Goal: Entertainment & Leisure: Browse casually

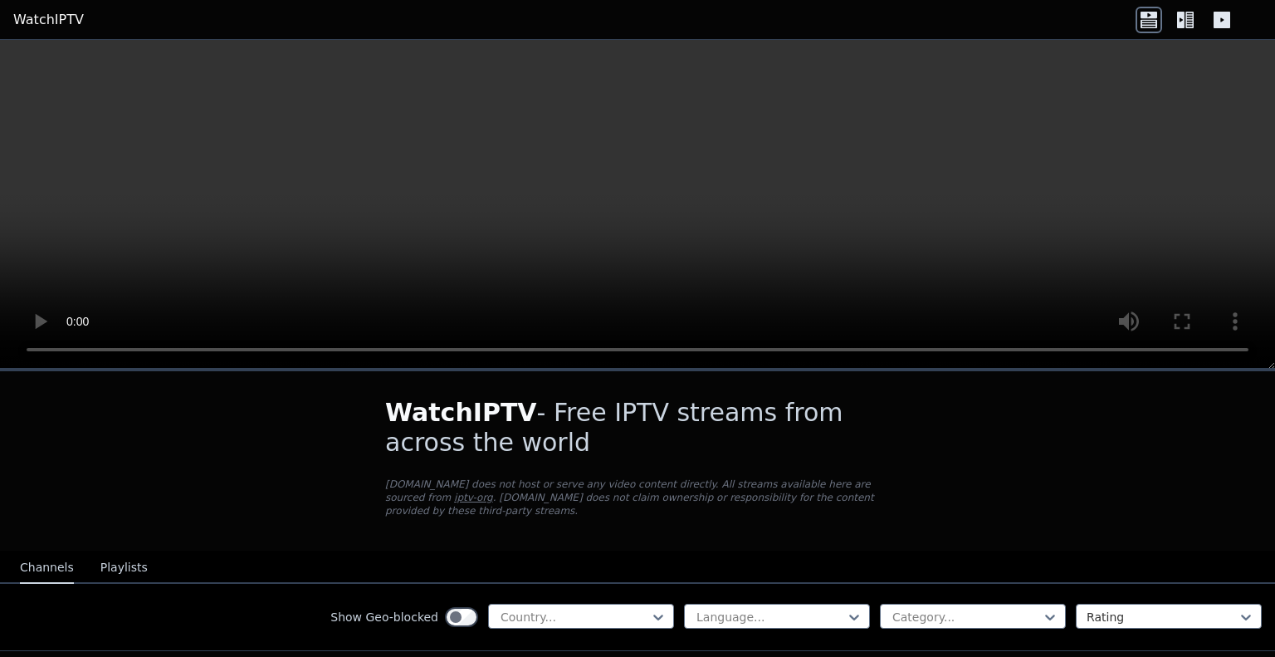
scroll to position [166, 0]
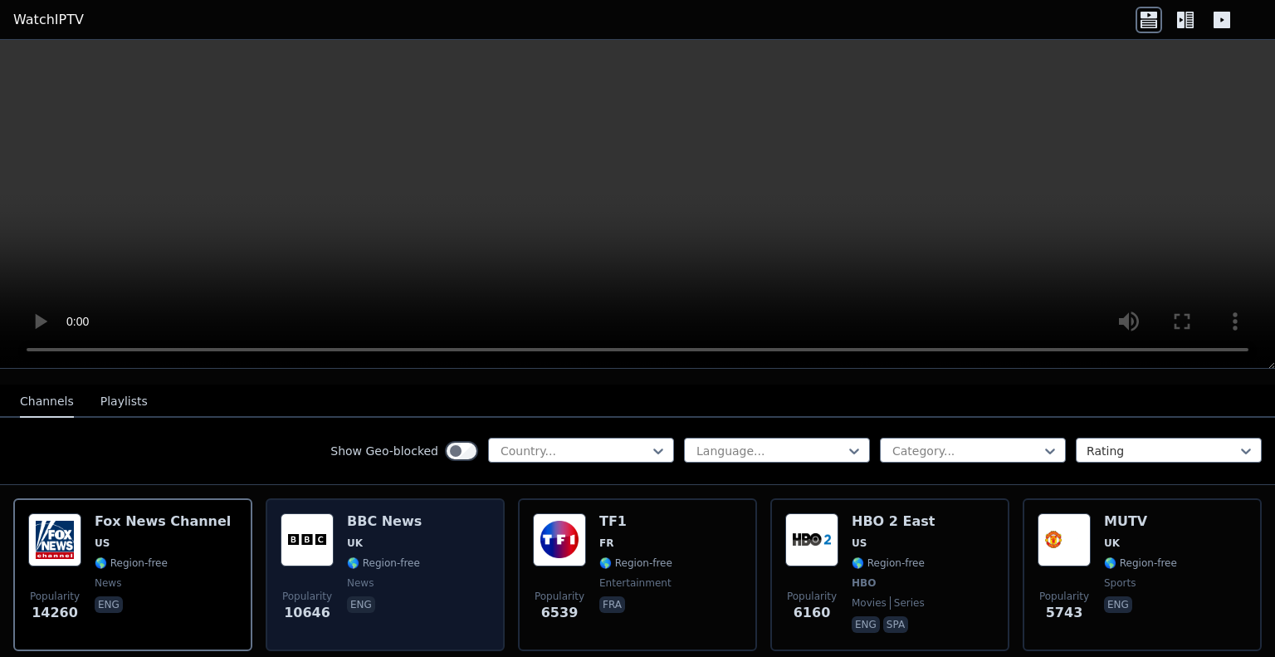
click at [335, 534] on div "Popularity 10646 BBC News UK 🌎 Region-free news eng" at bounding box center [385, 574] width 209 height 123
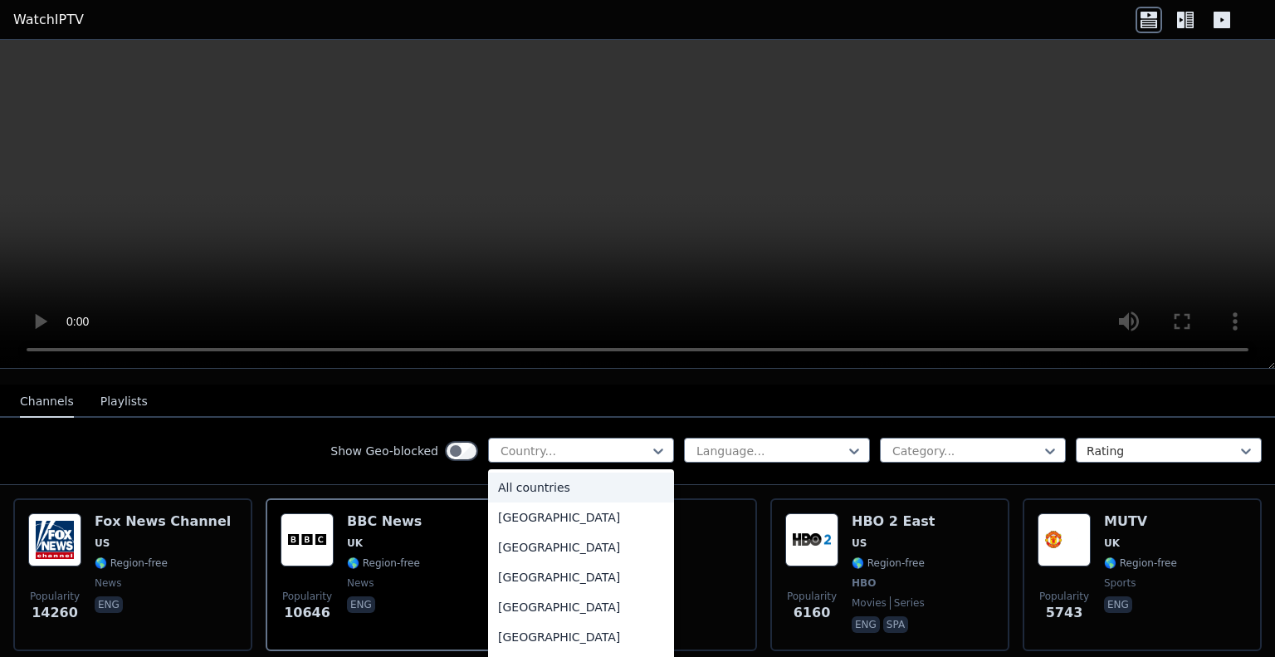
click at [606, 443] on div at bounding box center [574, 451] width 151 height 17
click at [562, 469] on div "[GEOGRAPHIC_DATA]" at bounding box center [581, 484] width 186 height 30
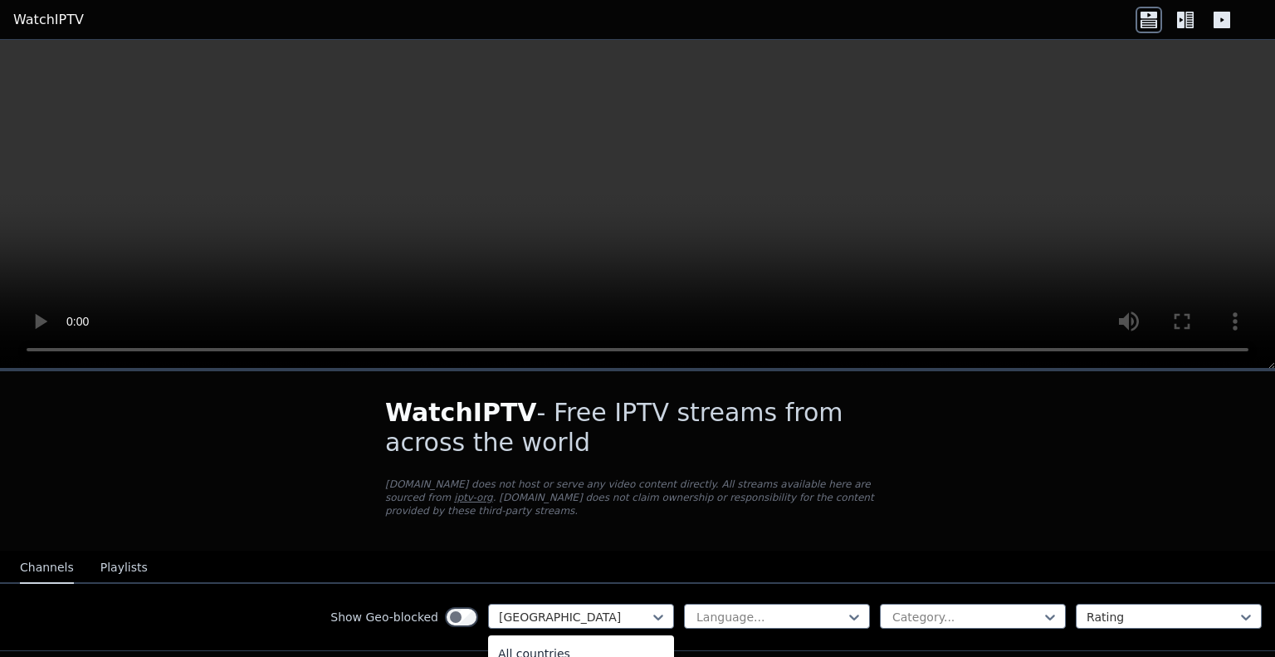
click at [560, 609] on div at bounding box center [574, 617] width 151 height 17
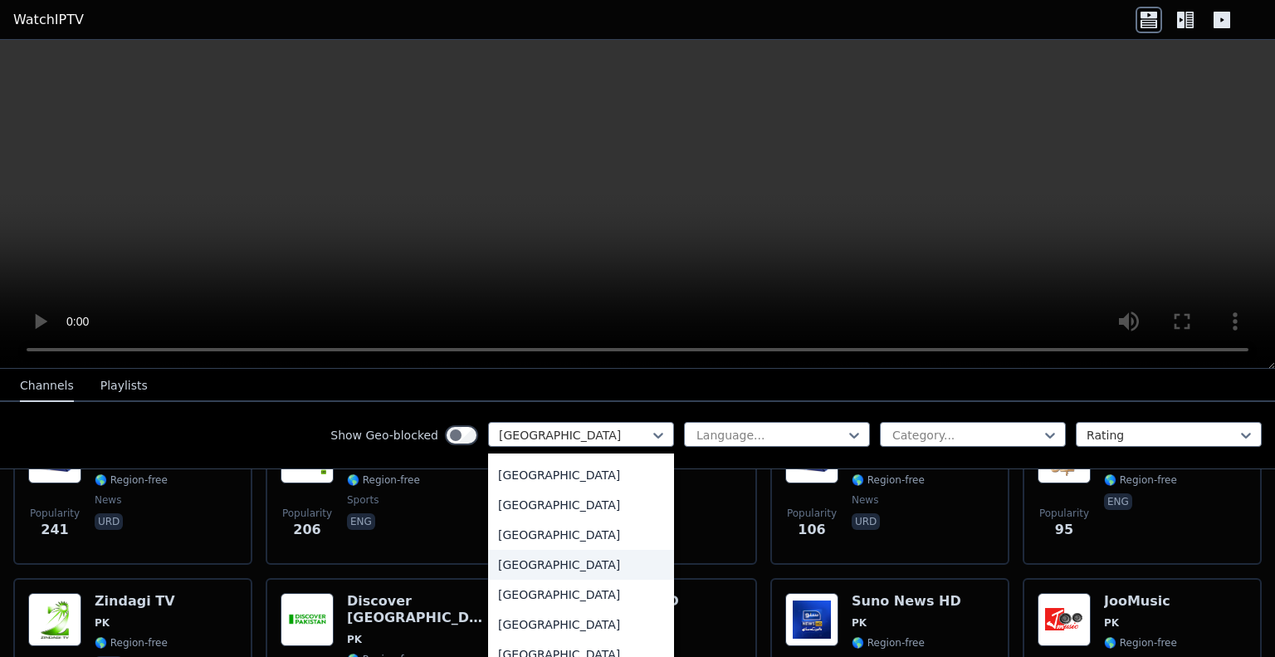
scroll to position [5849, 0]
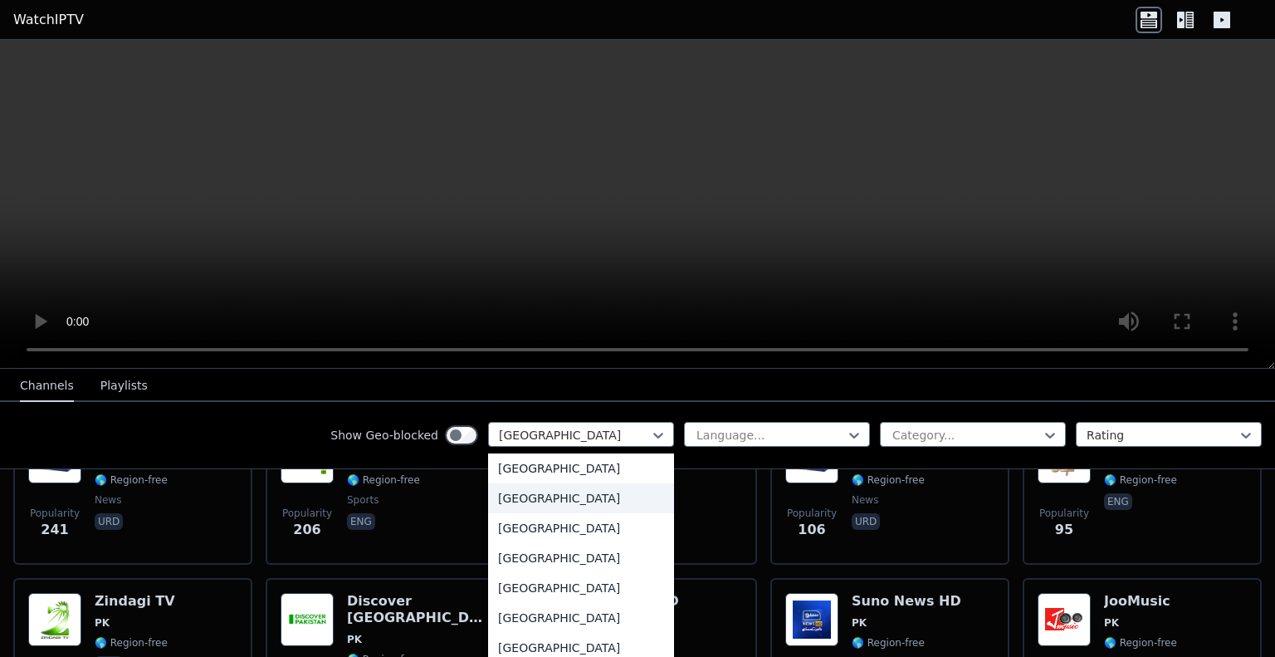
click at [583, 497] on div "[GEOGRAPHIC_DATA]" at bounding box center [581, 498] width 186 height 30
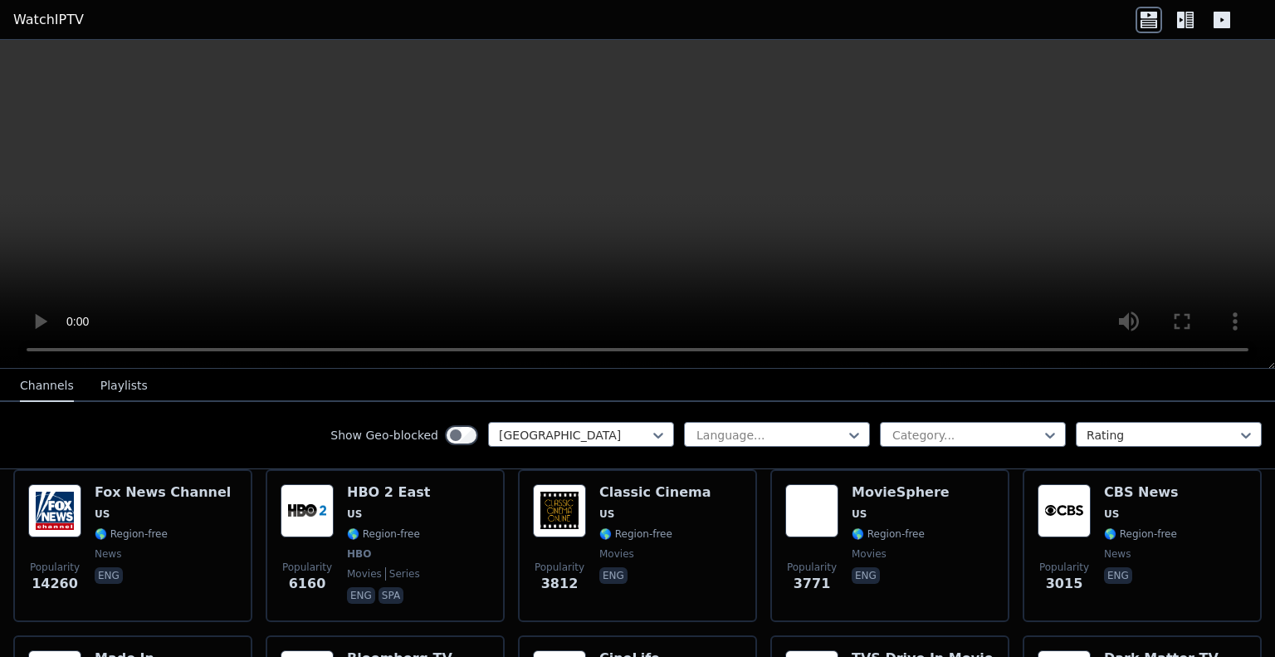
scroll to position [278, 0]
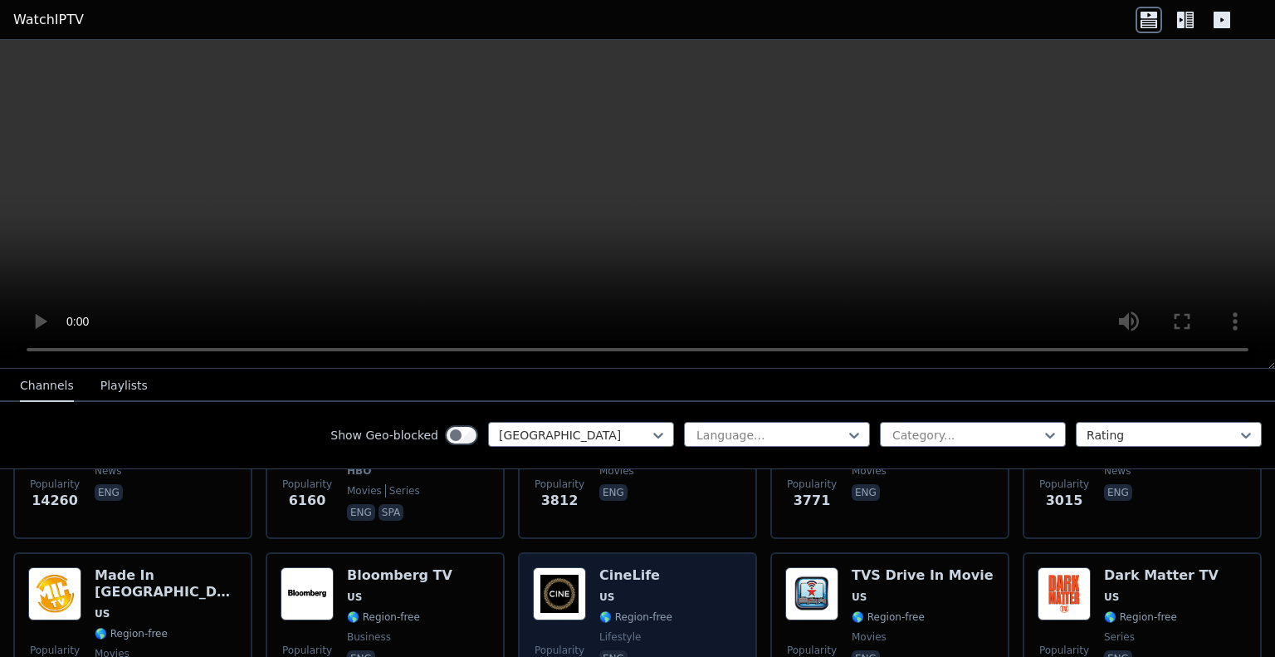
click at [627, 590] on span "US" at bounding box center [635, 596] width 73 height 13
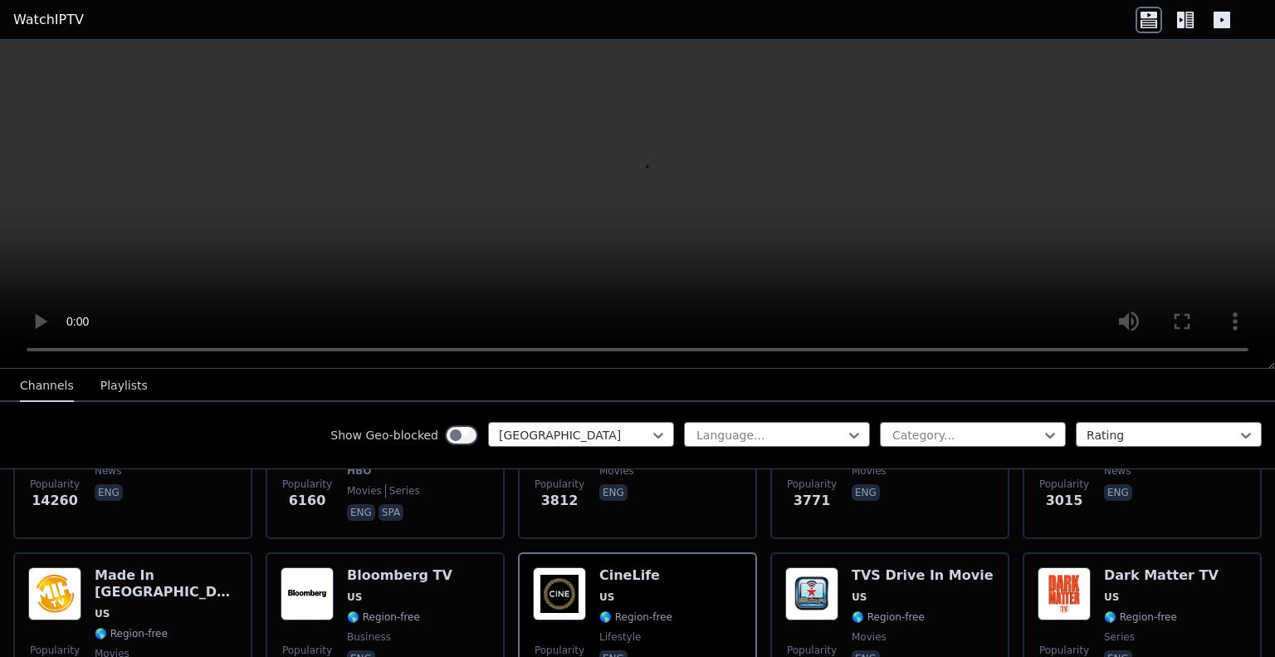
scroll to position [195, 0]
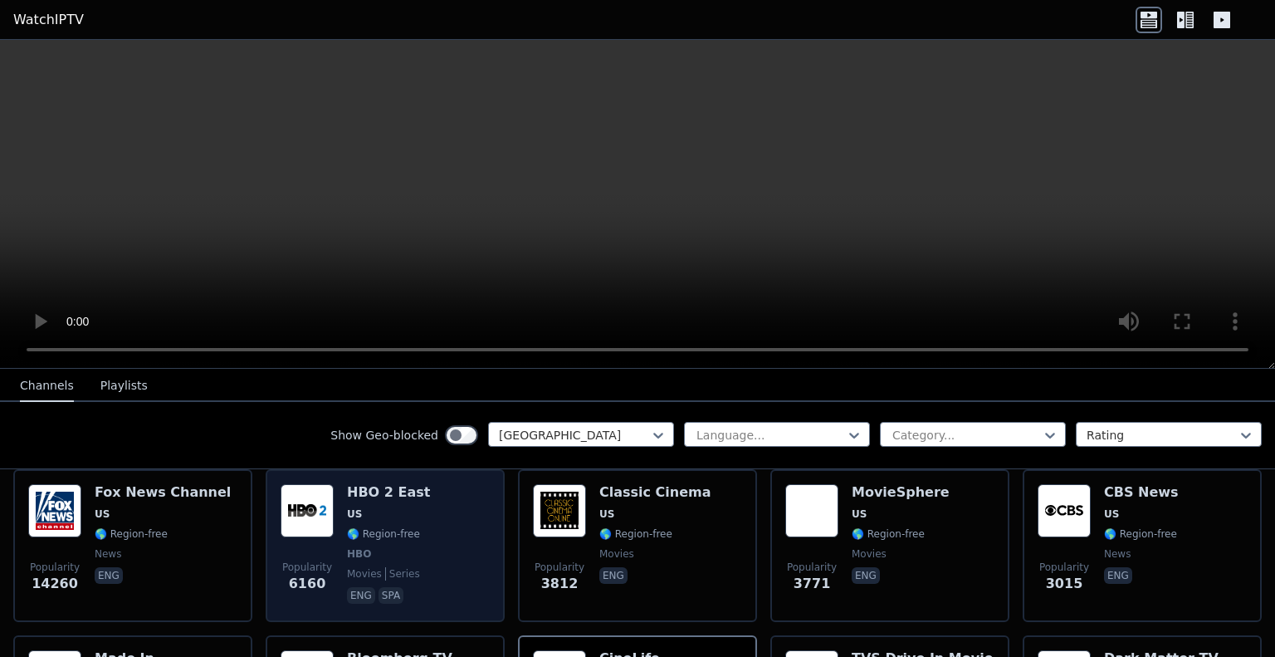
click at [408, 507] on span "US" at bounding box center [388, 513] width 83 height 13
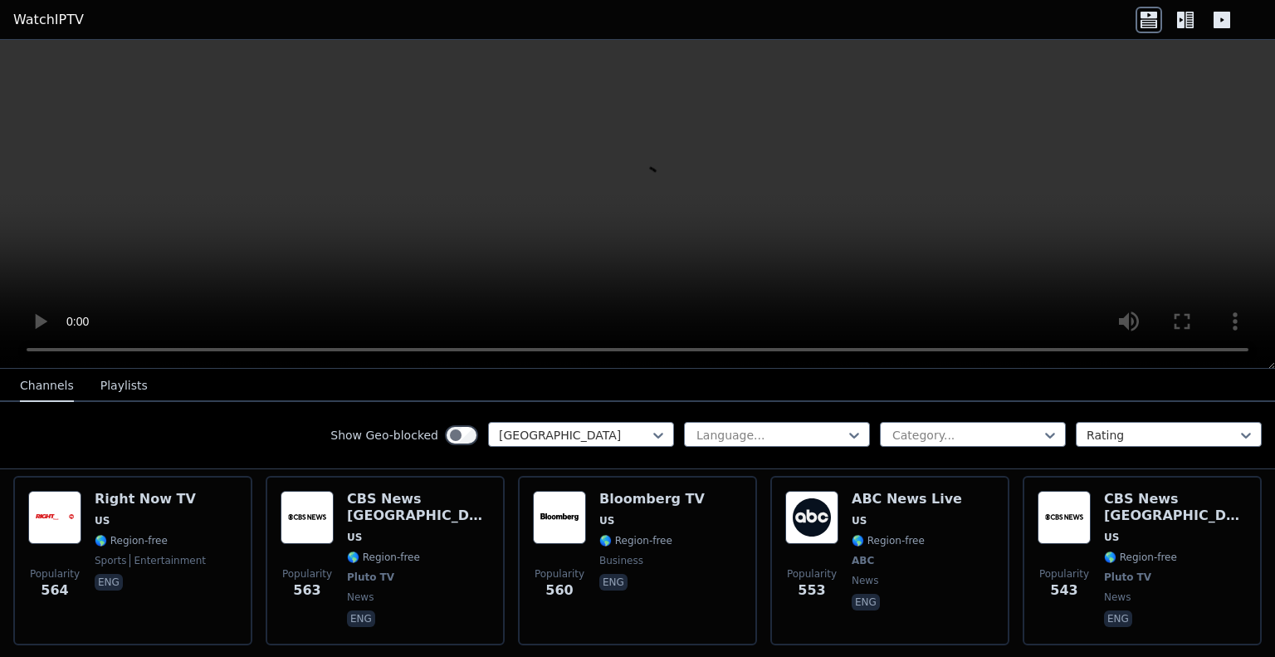
scroll to position [1856, 0]
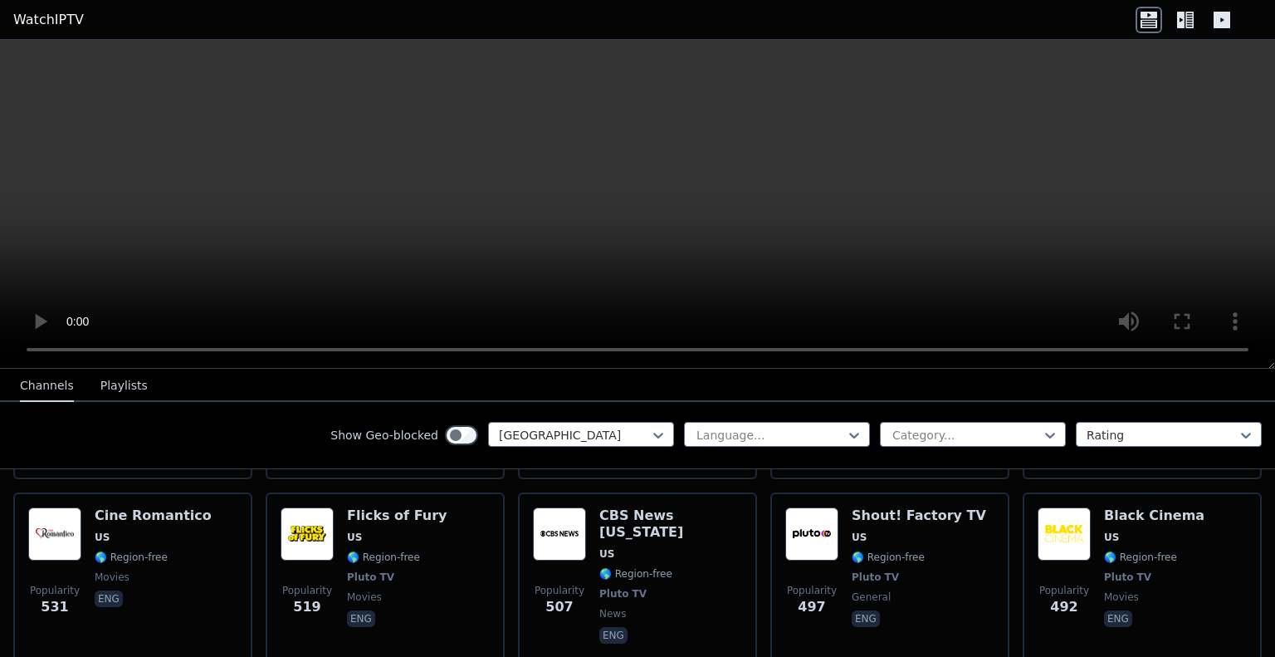
click at [487, 542] on div "Popularity 519 Flicks of Fury US 🌎 Region-free Pluto TV movies eng" at bounding box center [385, 576] width 239 height 169
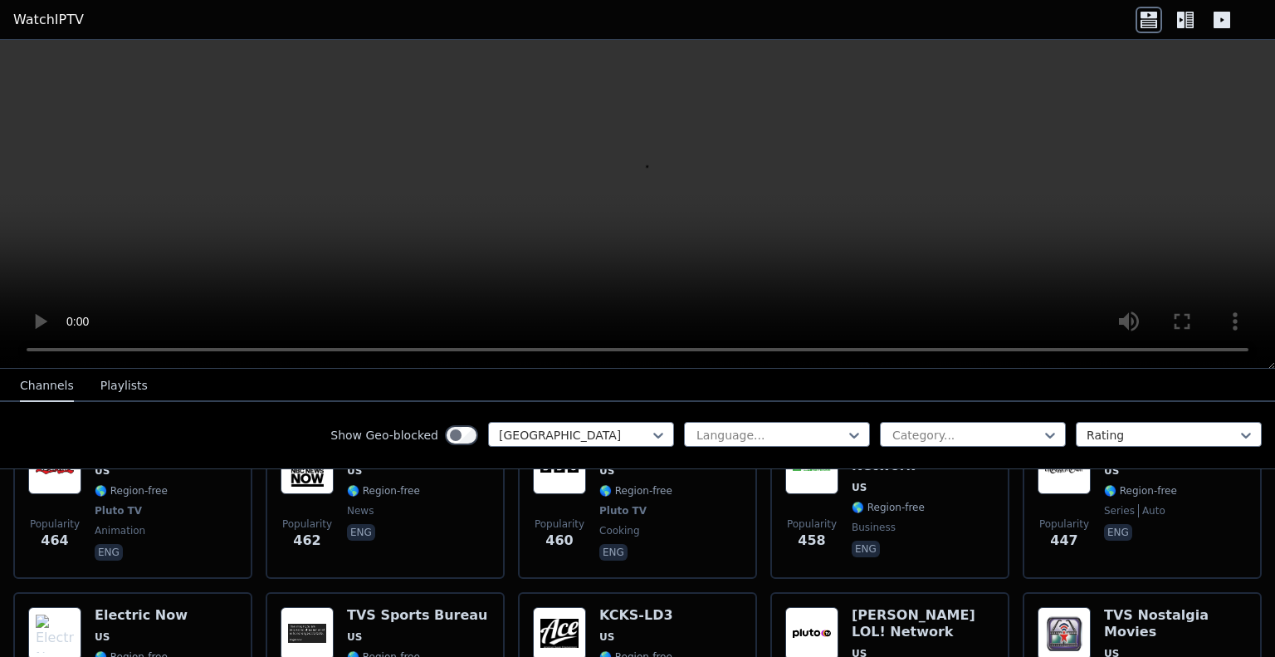
scroll to position [2188, 0]
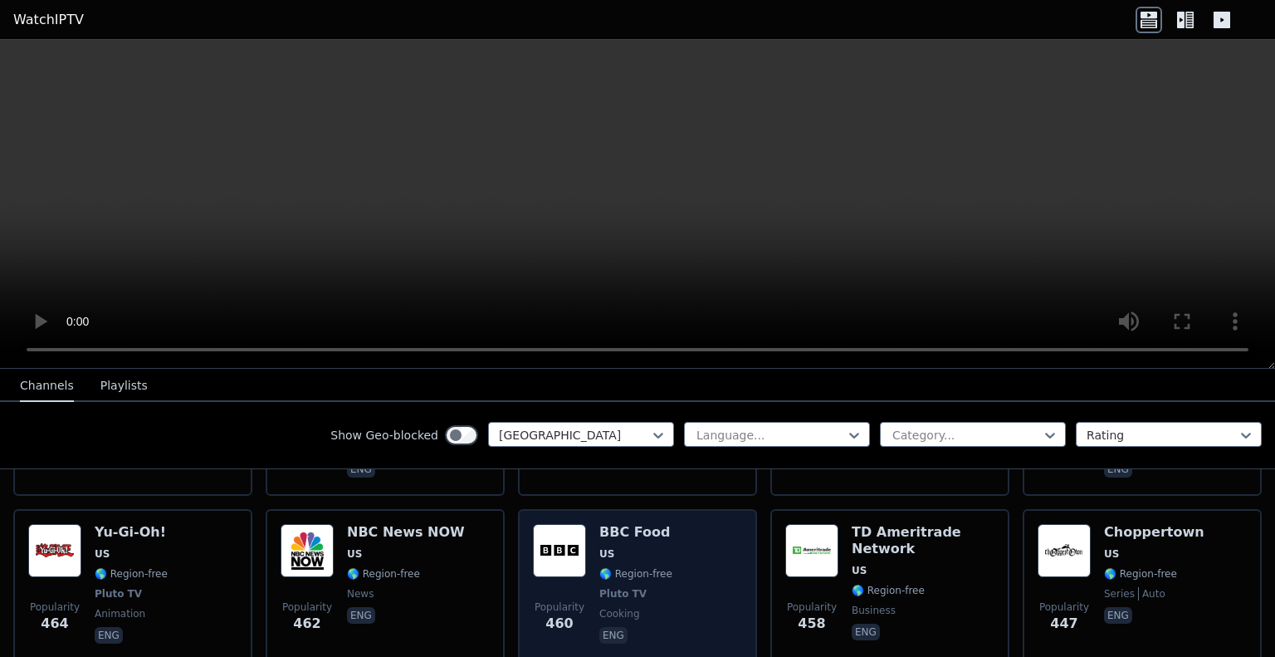
click at [590, 546] on div "Popularity 460 BBC Food US 🌎 Region-free Pluto TV cooking eng" at bounding box center [637, 585] width 209 height 123
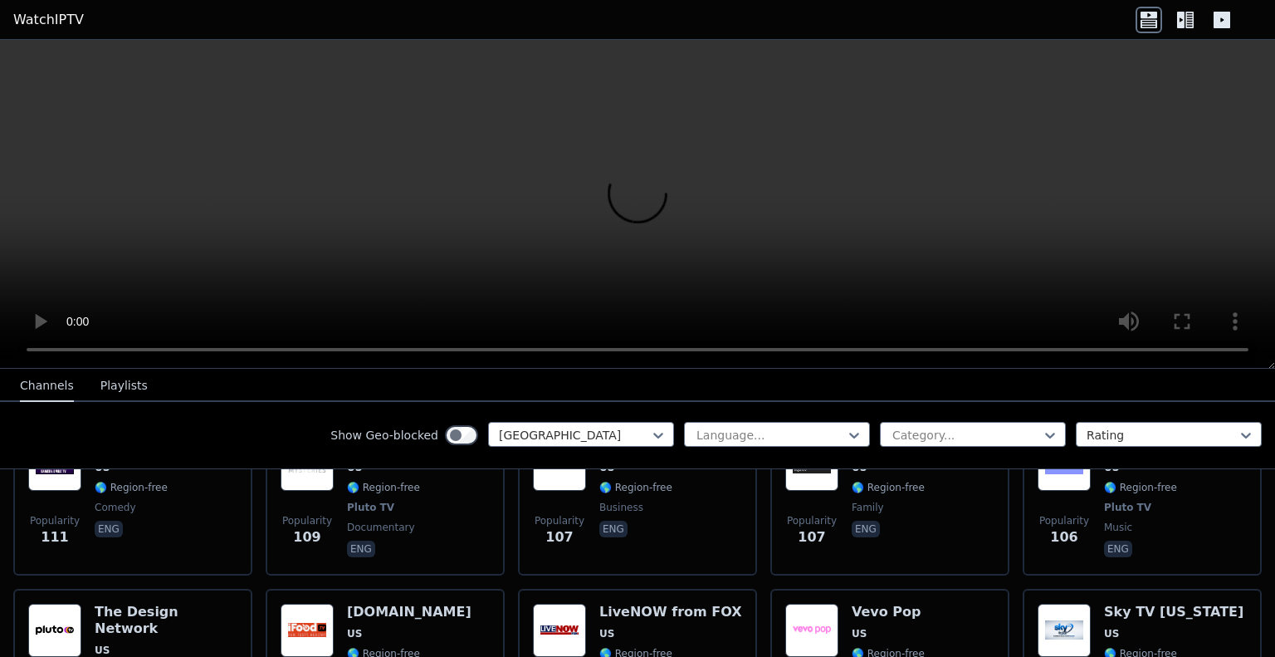
scroll to position [7087, 0]
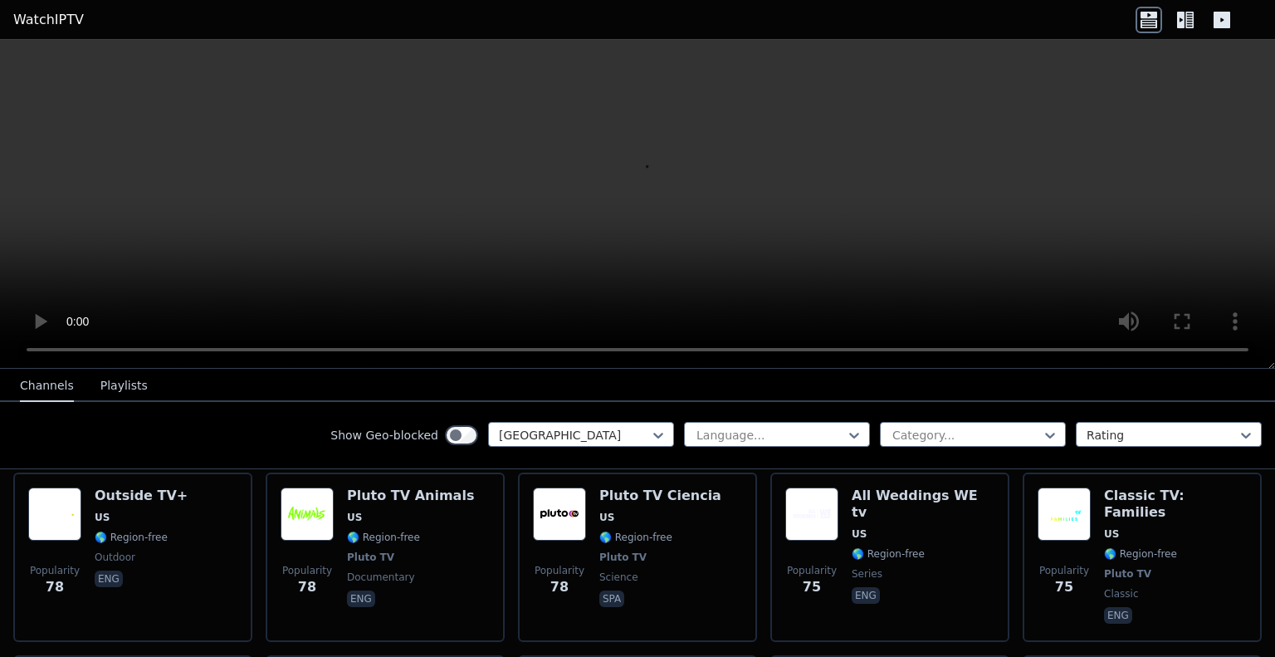
scroll to position [8509, 0]
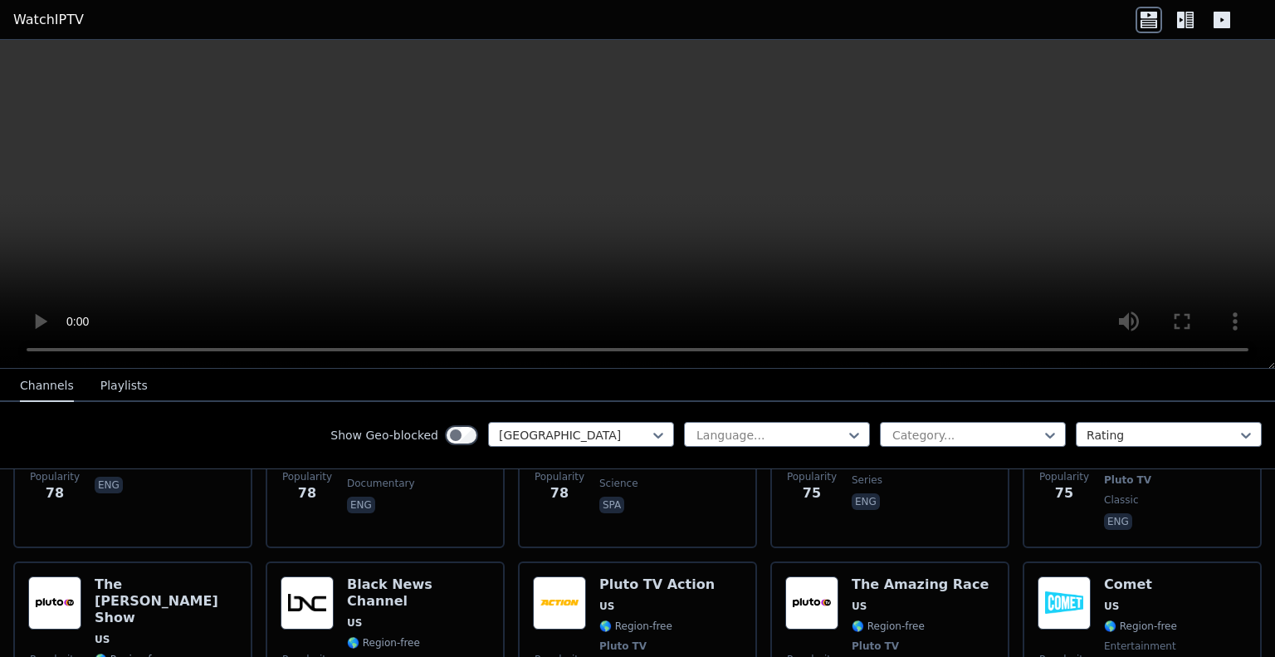
click at [634, 438] on div at bounding box center [574, 435] width 151 height 17
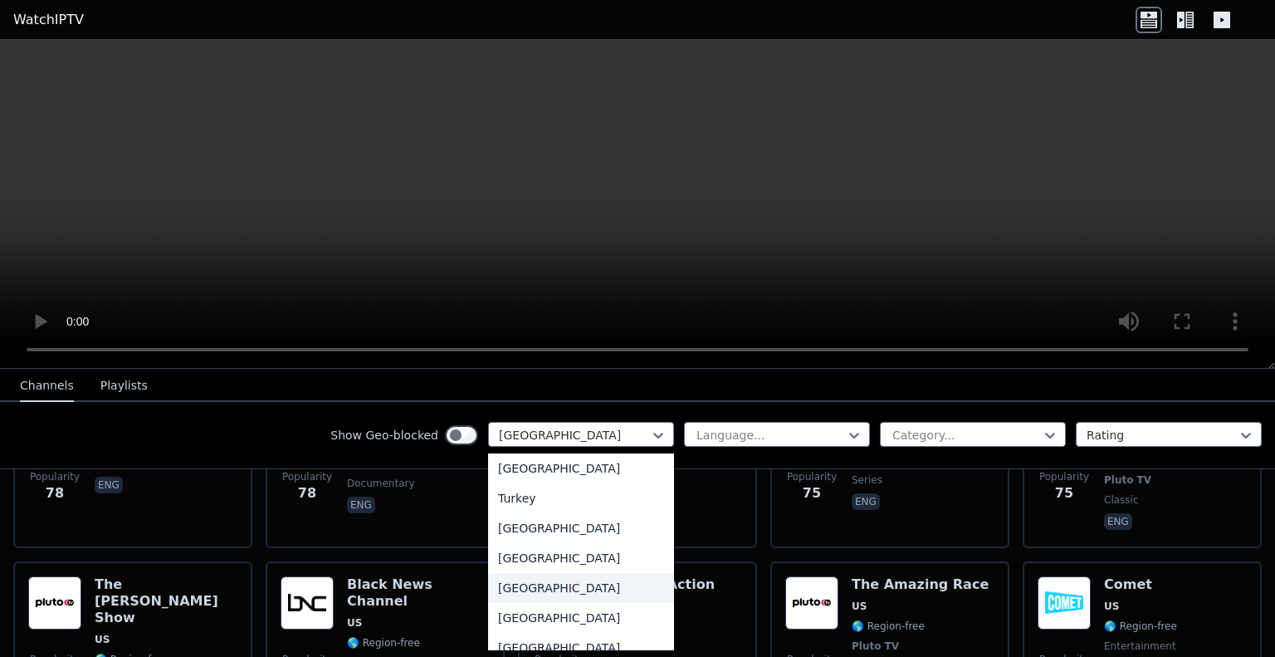
scroll to position [5835, 0]
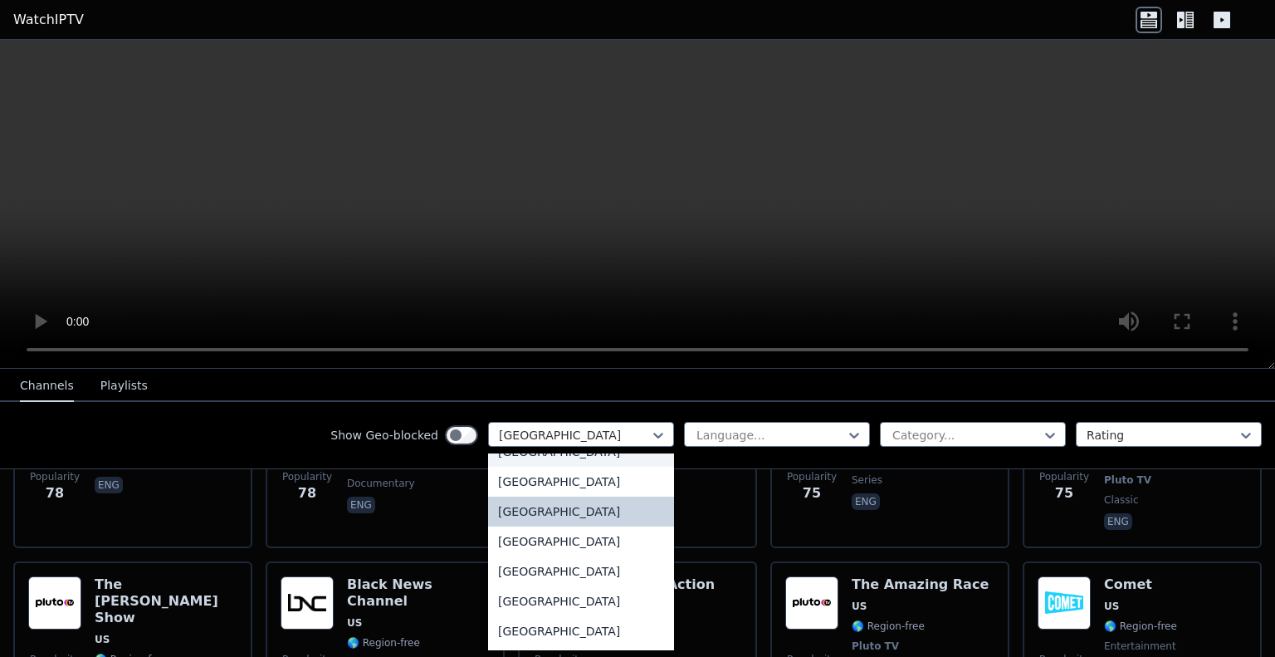
click at [591, 457] on div "[GEOGRAPHIC_DATA]" at bounding box center [581, 452] width 186 height 30
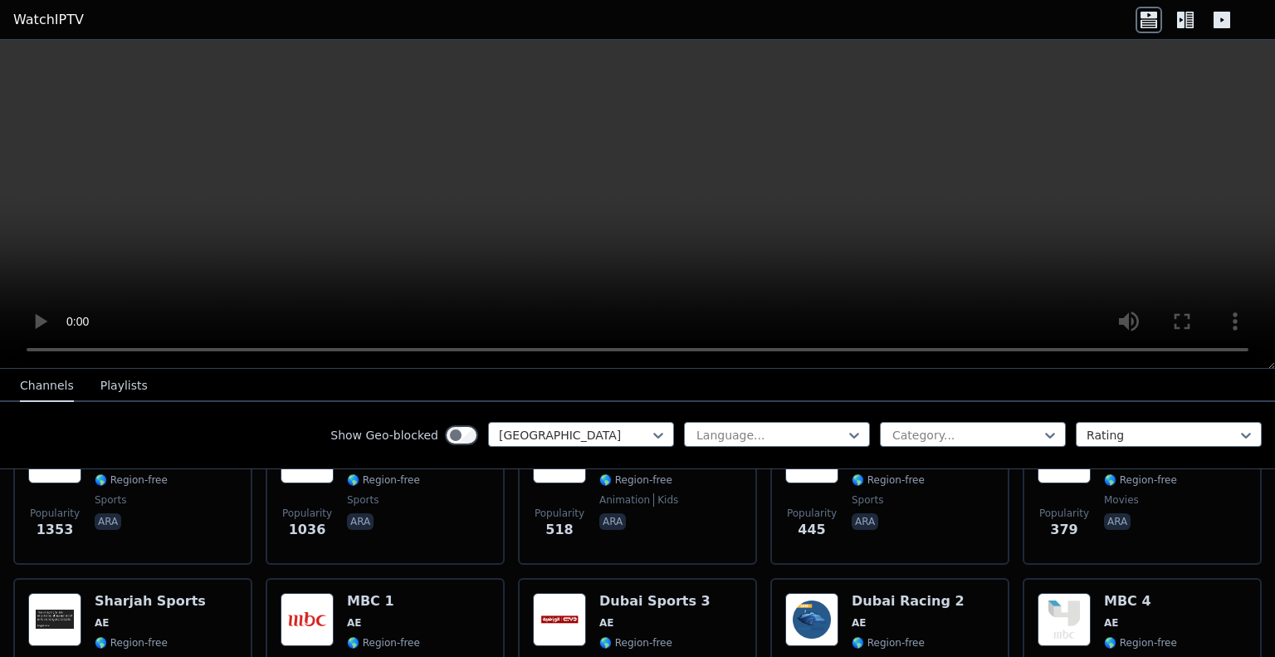
scroll to position [83, 0]
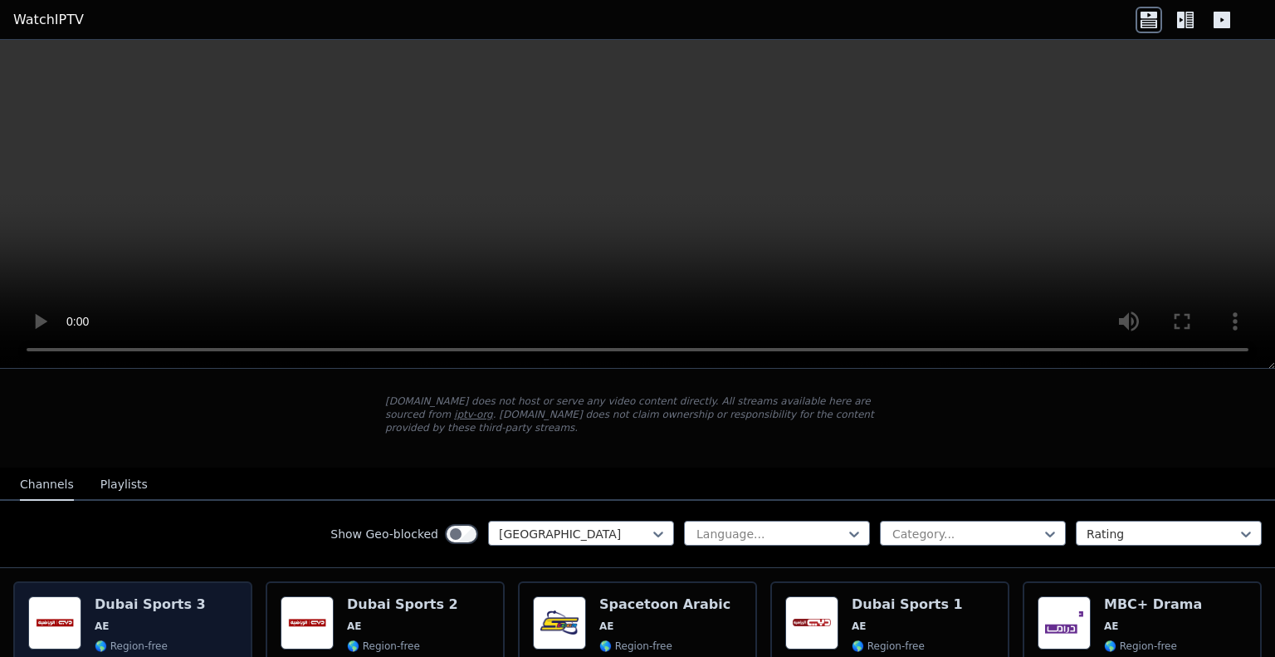
click at [164, 619] on span "AE" at bounding box center [150, 625] width 111 height 13
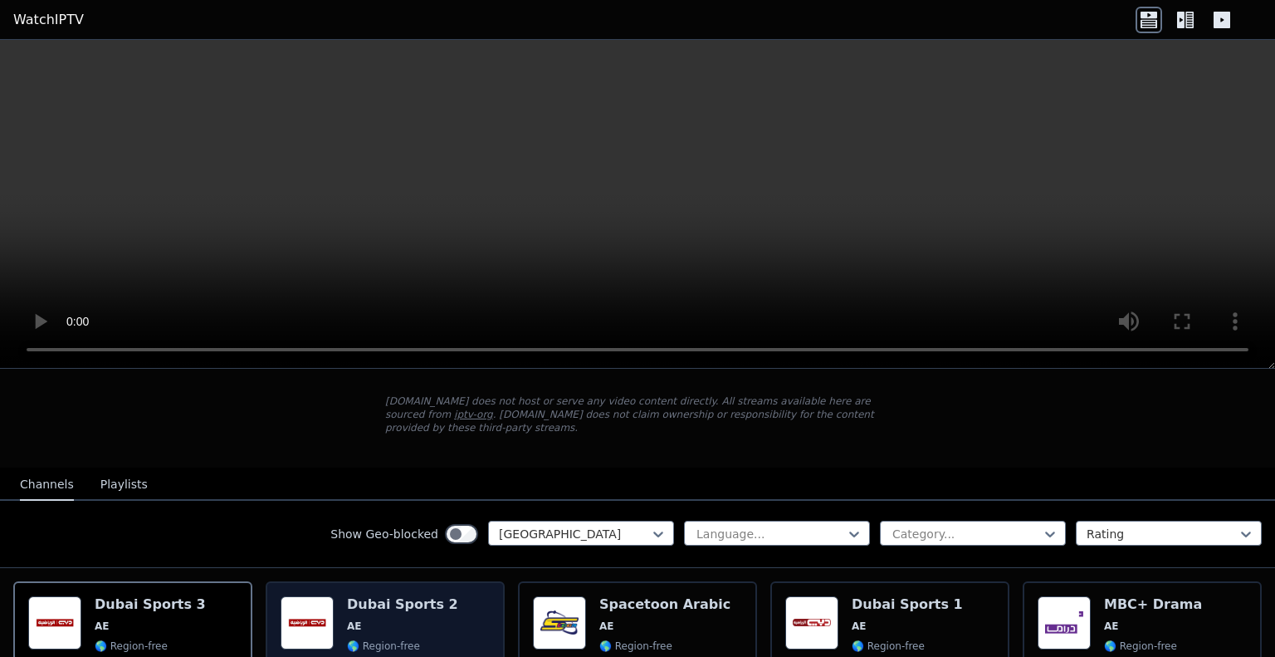
click at [423, 619] on span "AE" at bounding box center [402, 625] width 111 height 13
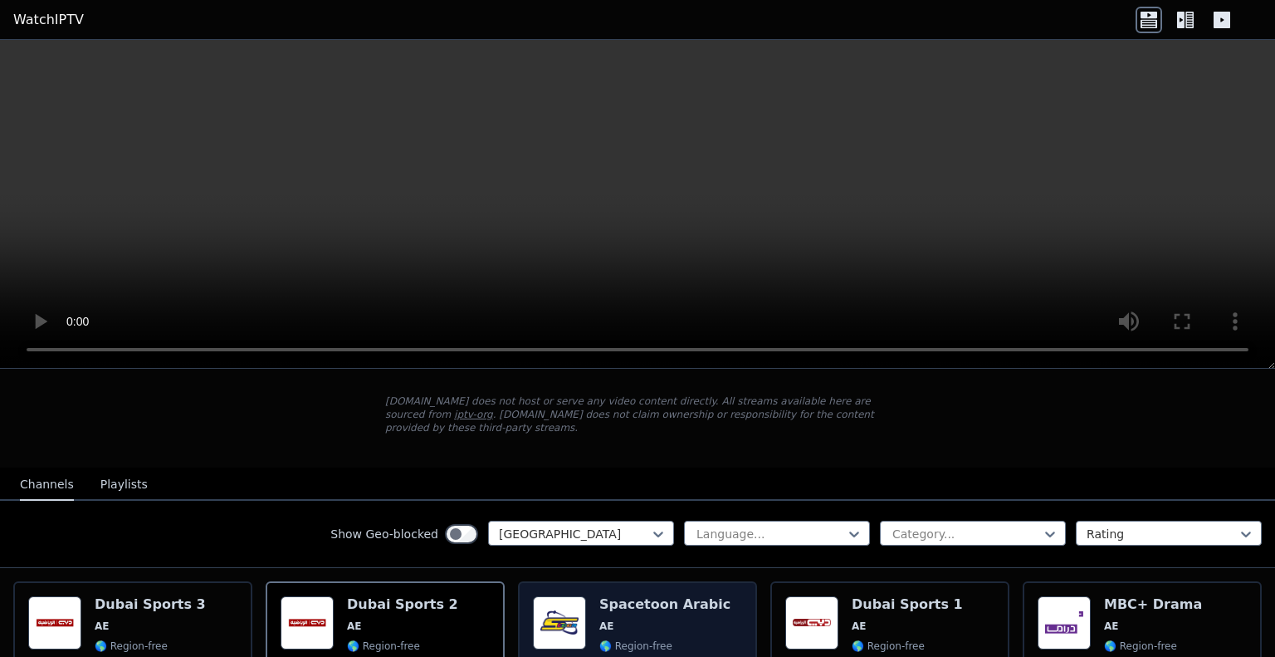
click at [654, 622] on div "Spacetoon Arabic AE 🌎 Region-free animation kids ara" at bounding box center [664, 656] width 131 height 120
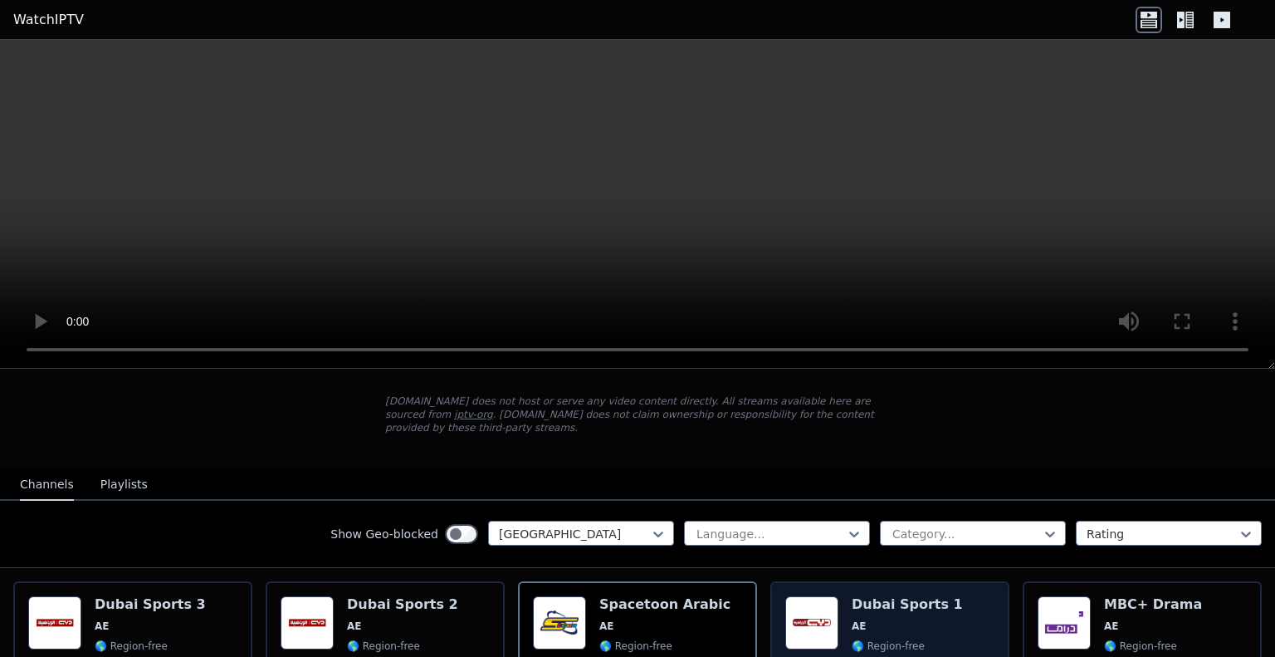
click at [916, 619] on span "AE" at bounding box center [907, 625] width 111 height 13
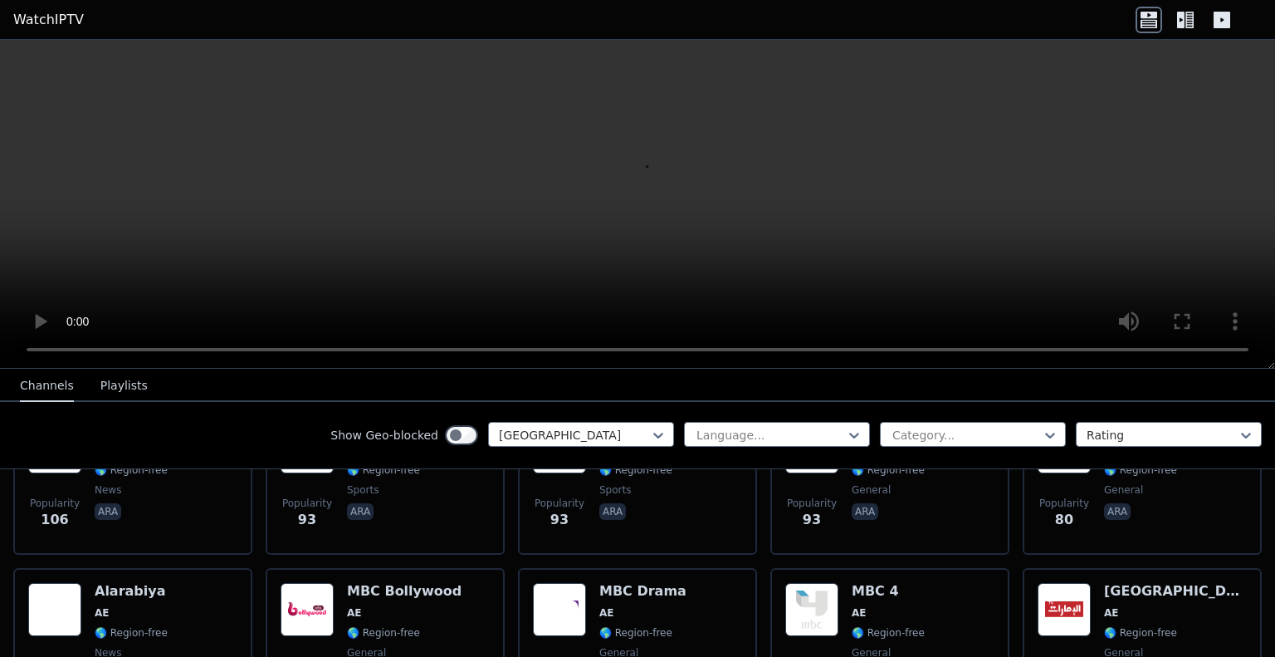
scroll to position [664, 0]
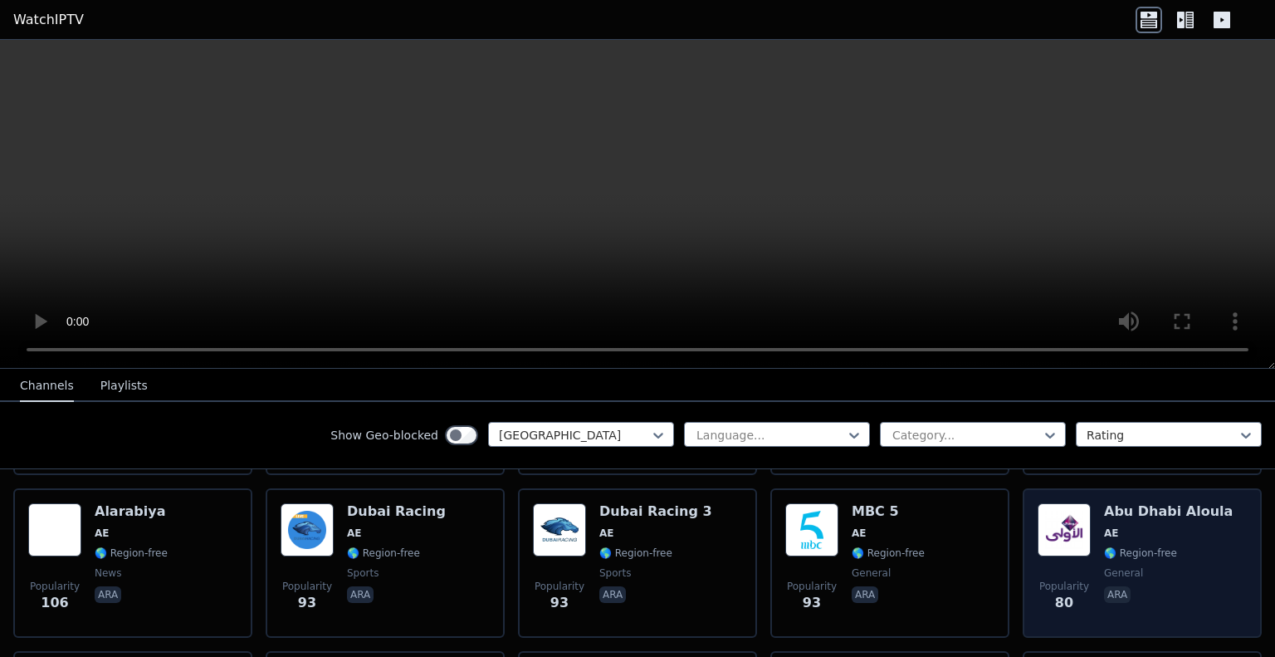
click at [1145, 566] on span "general" at bounding box center [1168, 572] width 129 height 13
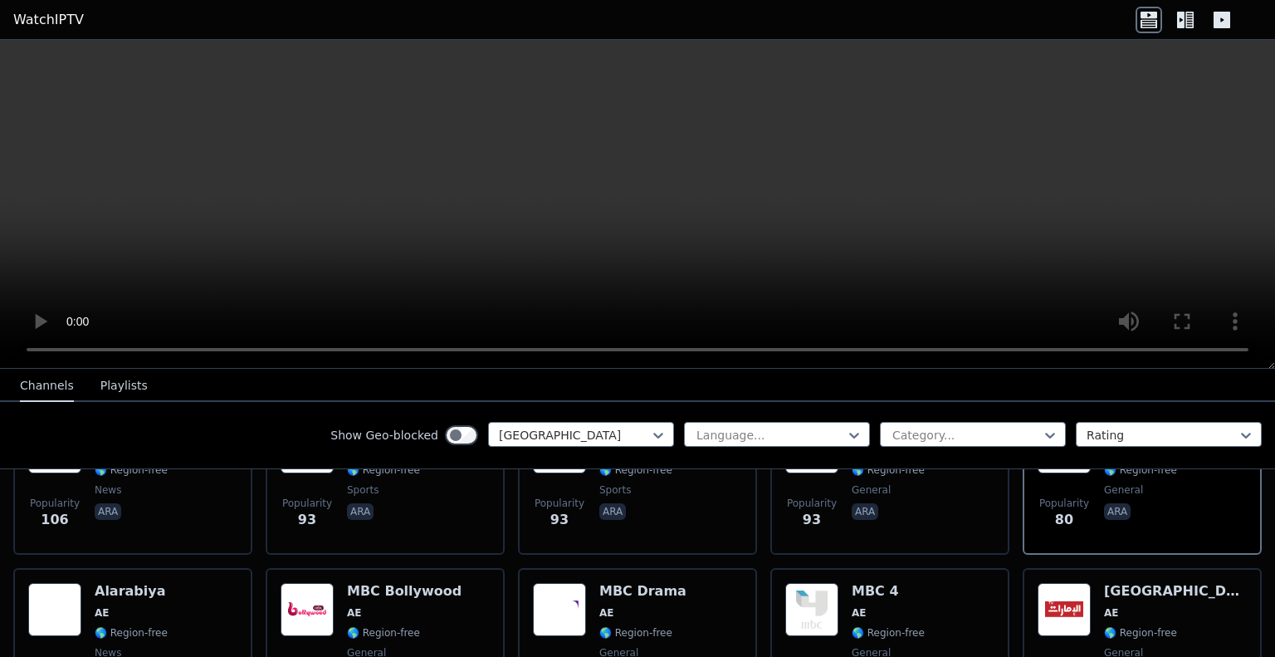
scroll to position [830, 0]
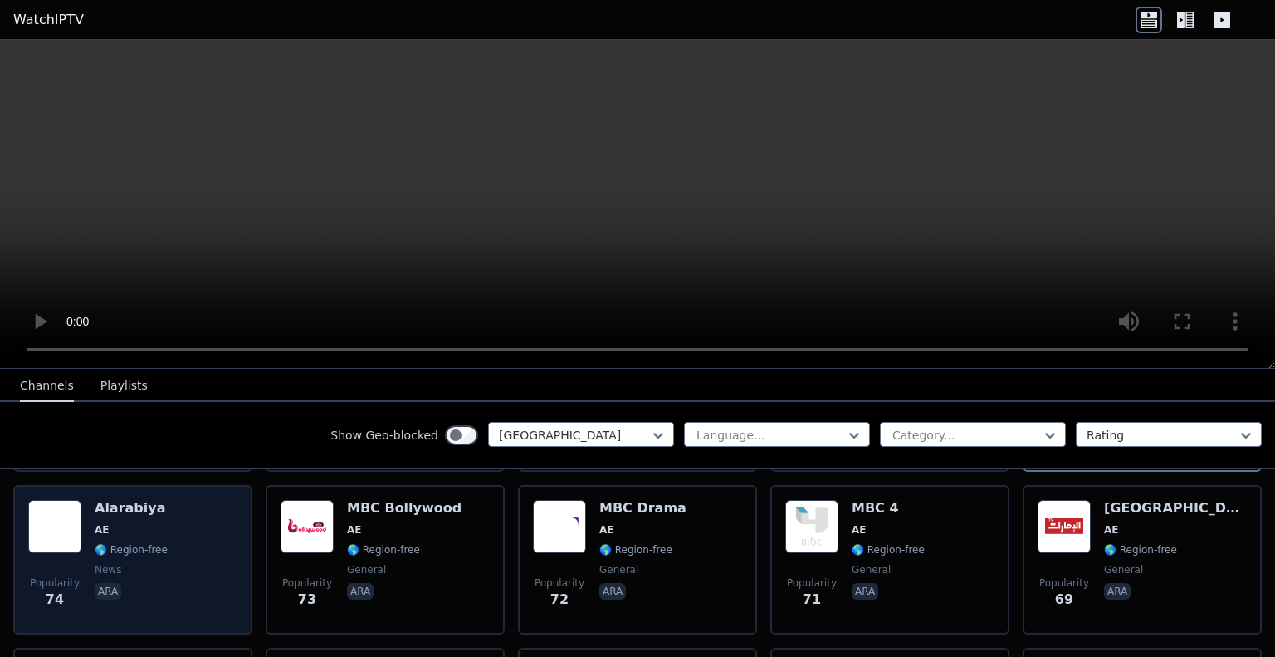
click at [210, 530] on div "Popularity 74 Alarabiya AE 🌎 Region-free news ara" at bounding box center [132, 560] width 209 height 120
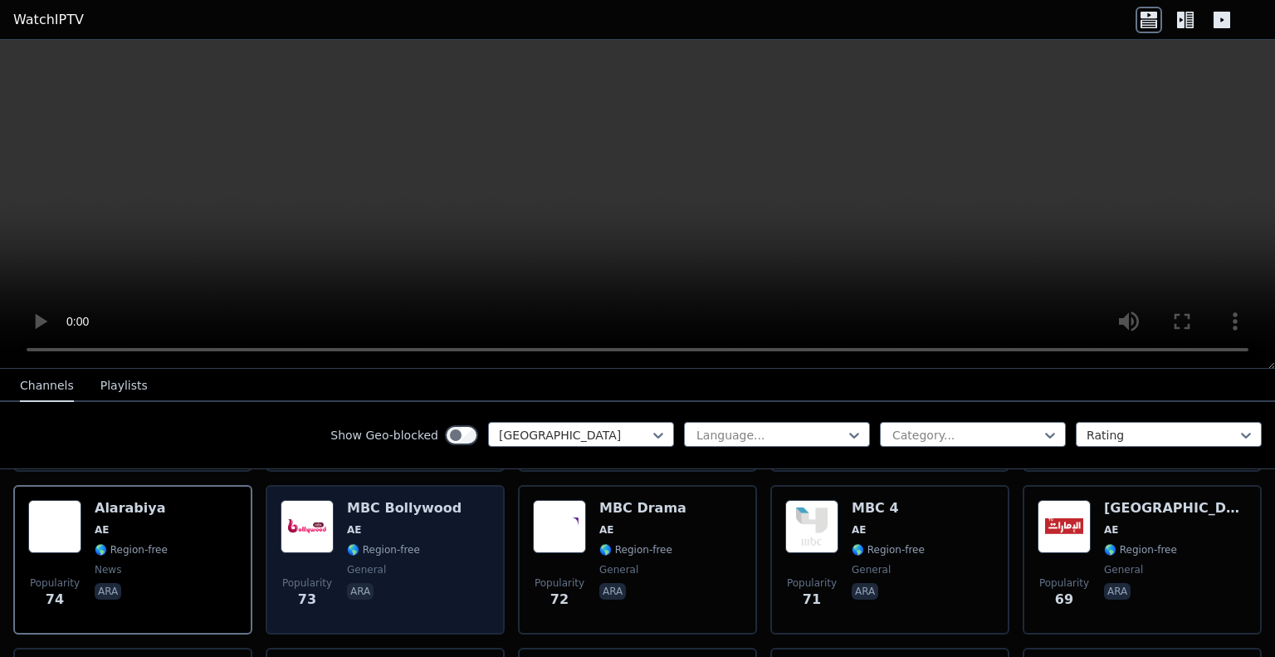
click at [420, 523] on span "AE" at bounding box center [404, 529] width 115 height 13
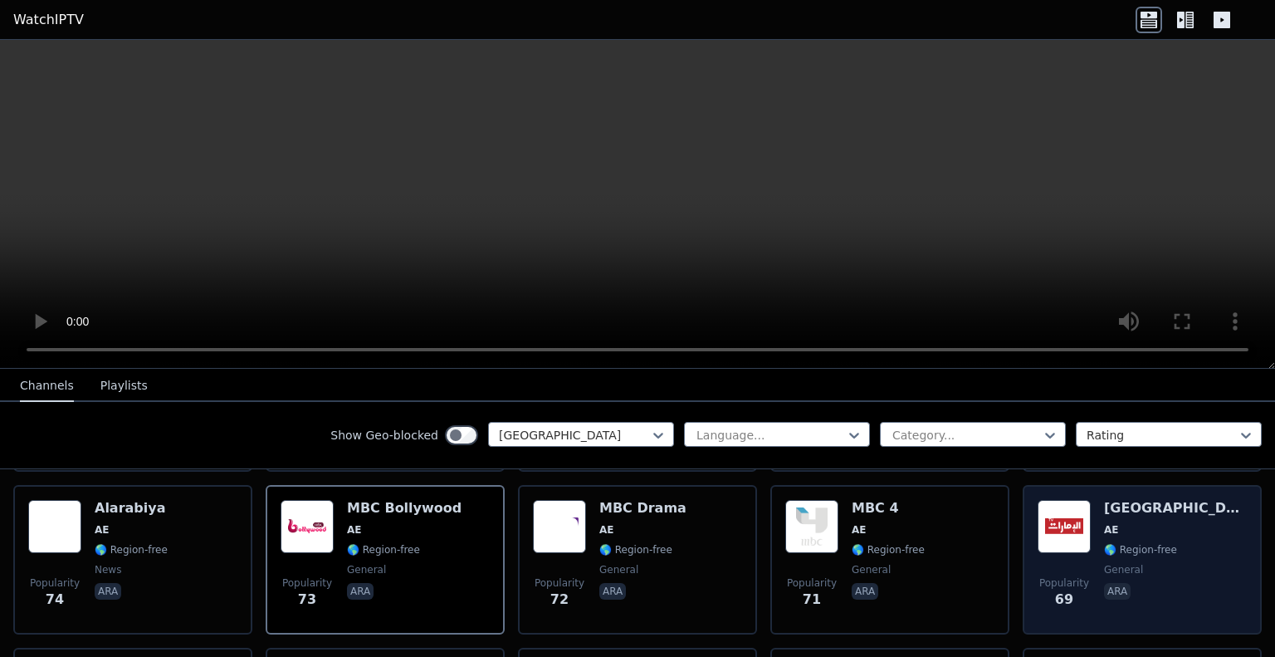
click at [1086, 545] on div "Popularity 69 [GEOGRAPHIC_DATA] AE 🌎 Region-free general ara" at bounding box center [1142, 560] width 209 height 120
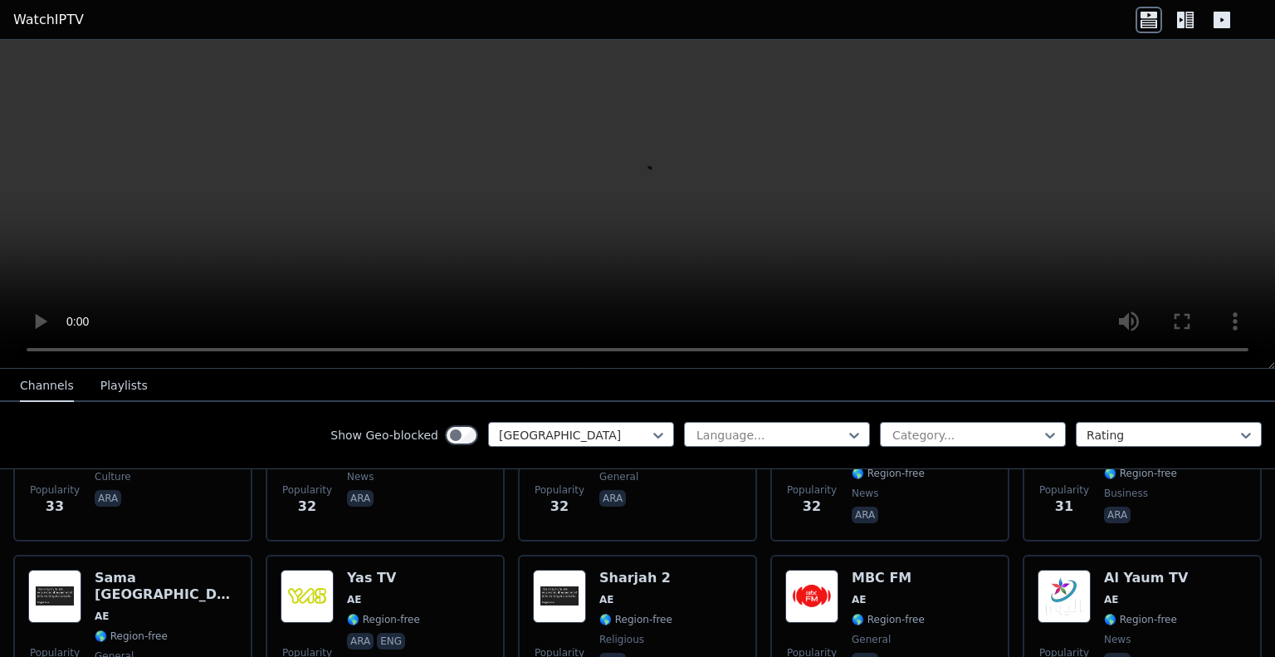
scroll to position [1495, 0]
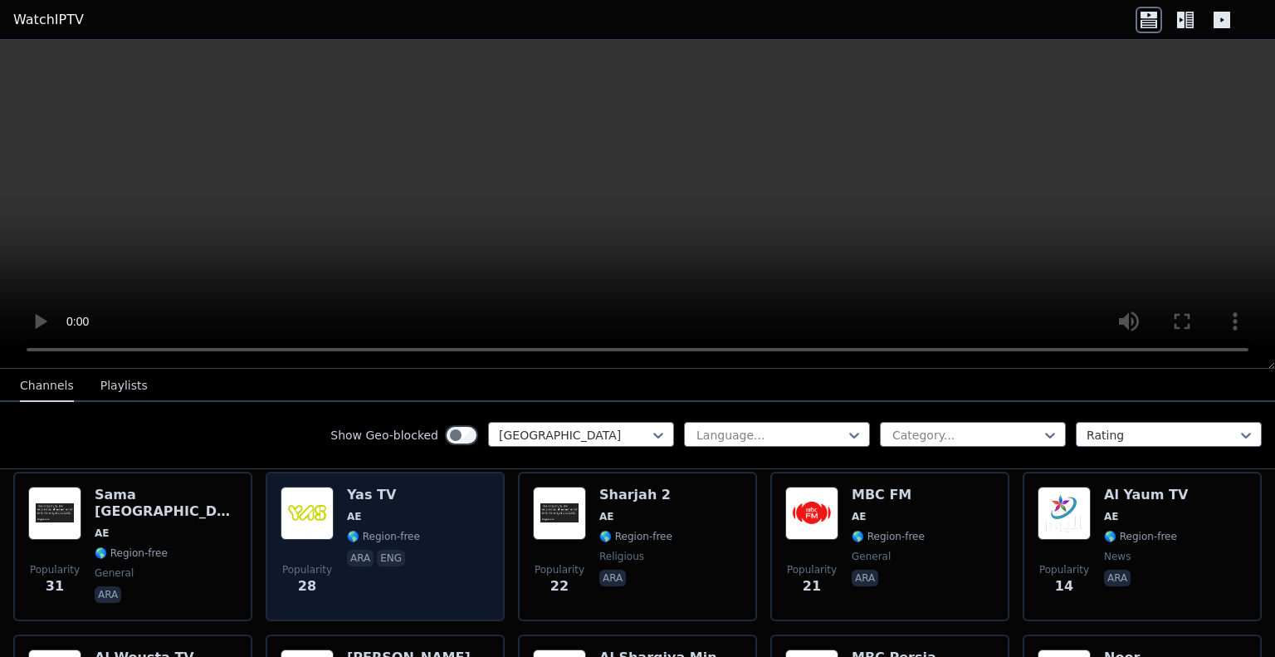
click at [458, 541] on div "Popularity 28 Yas TV AE 🌎 Region-free ara eng" at bounding box center [385, 547] width 209 height 120
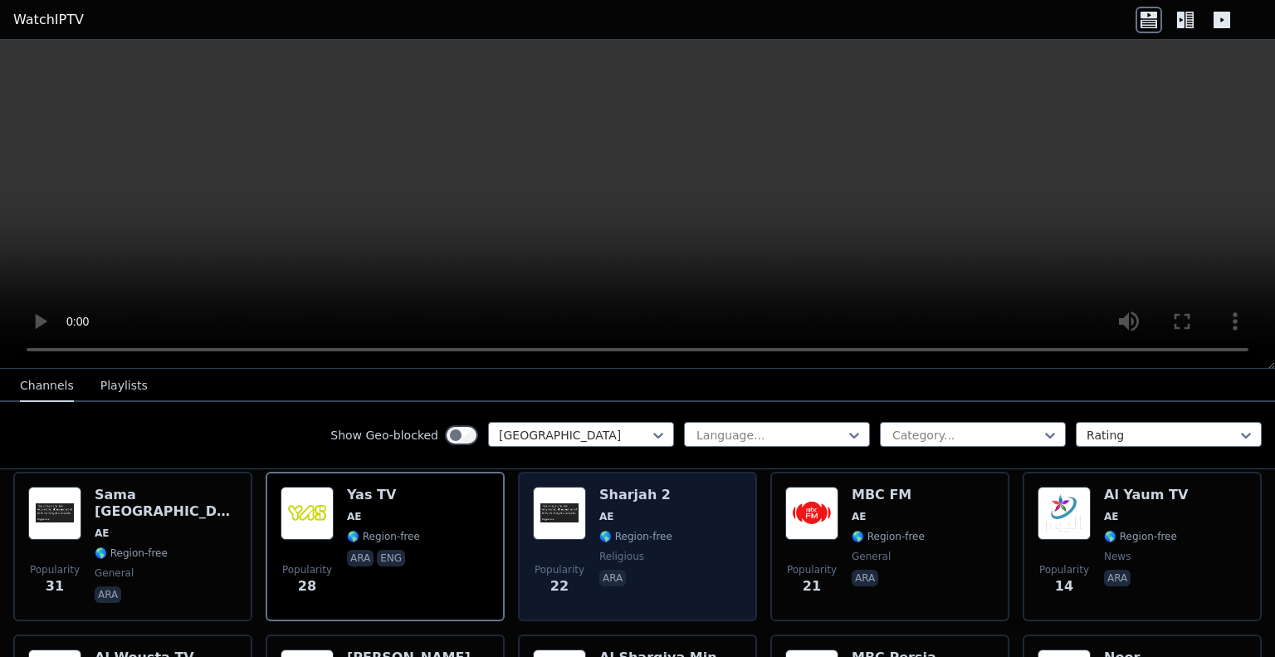
click at [593, 541] on div "Popularity 22 Sharjah 2 AE 🌎 Region-free religious ara" at bounding box center [637, 547] width 209 height 120
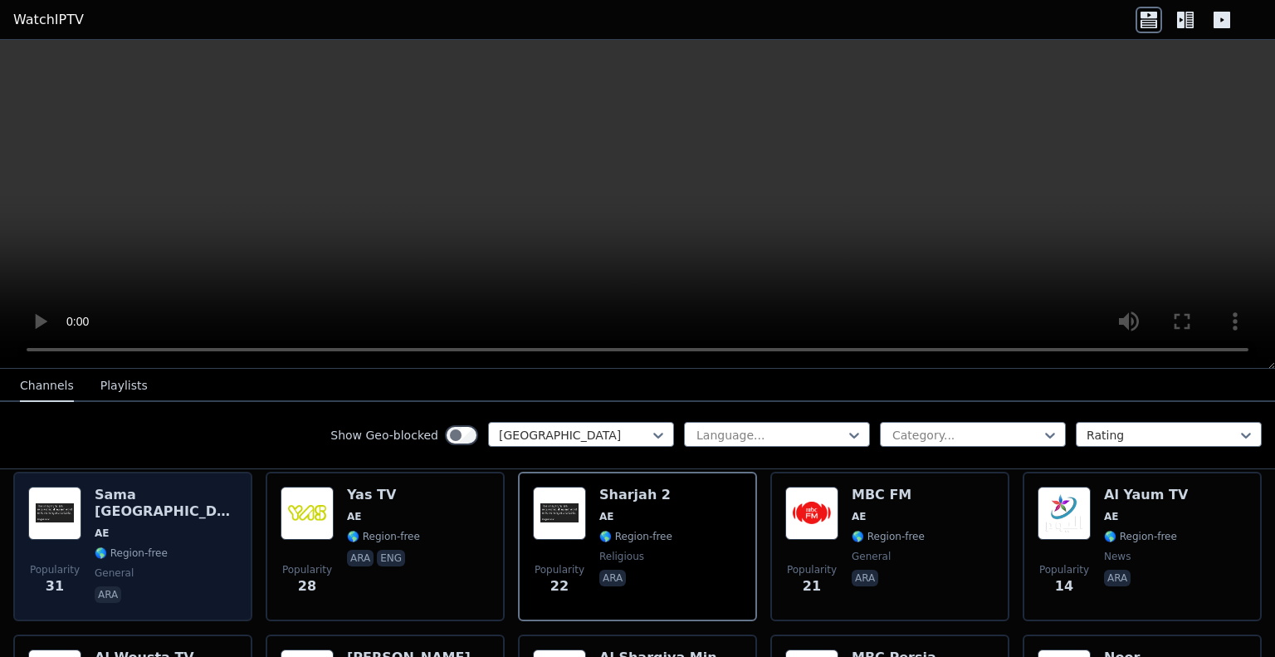
click at [198, 526] on div "Popularity 31 Sama [GEOGRAPHIC_DATA] AE 🌎 Region-free general ara" at bounding box center [132, 547] width 209 height 120
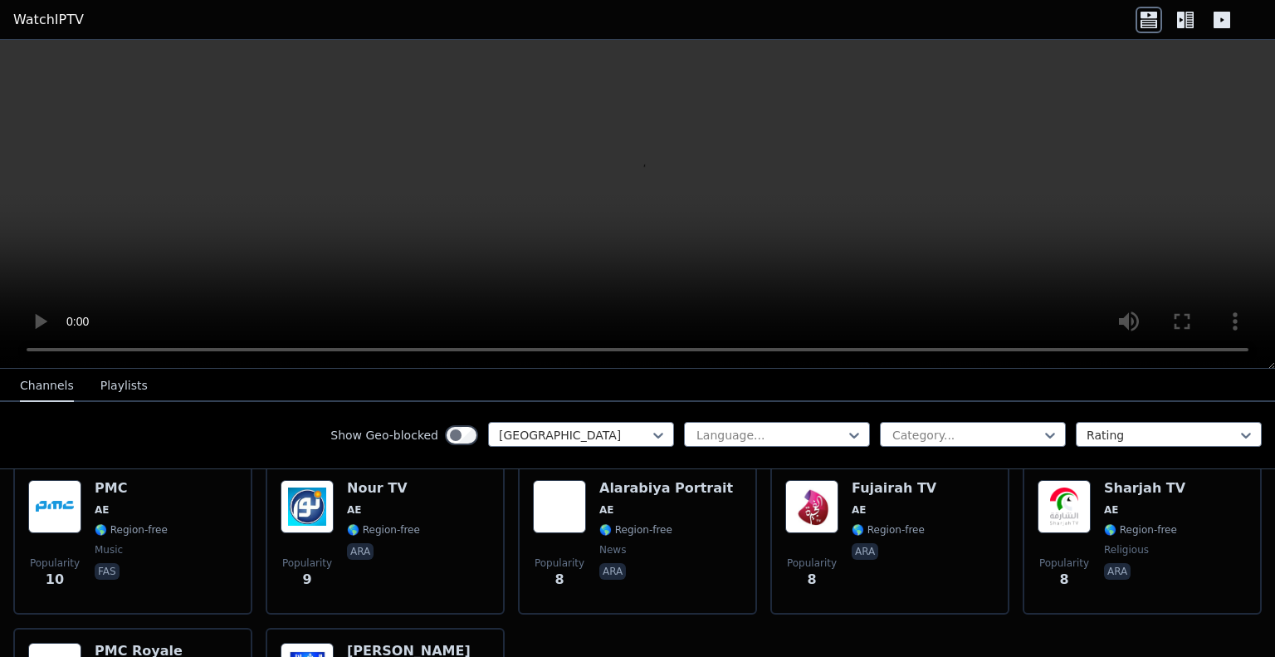
scroll to position [1661, 0]
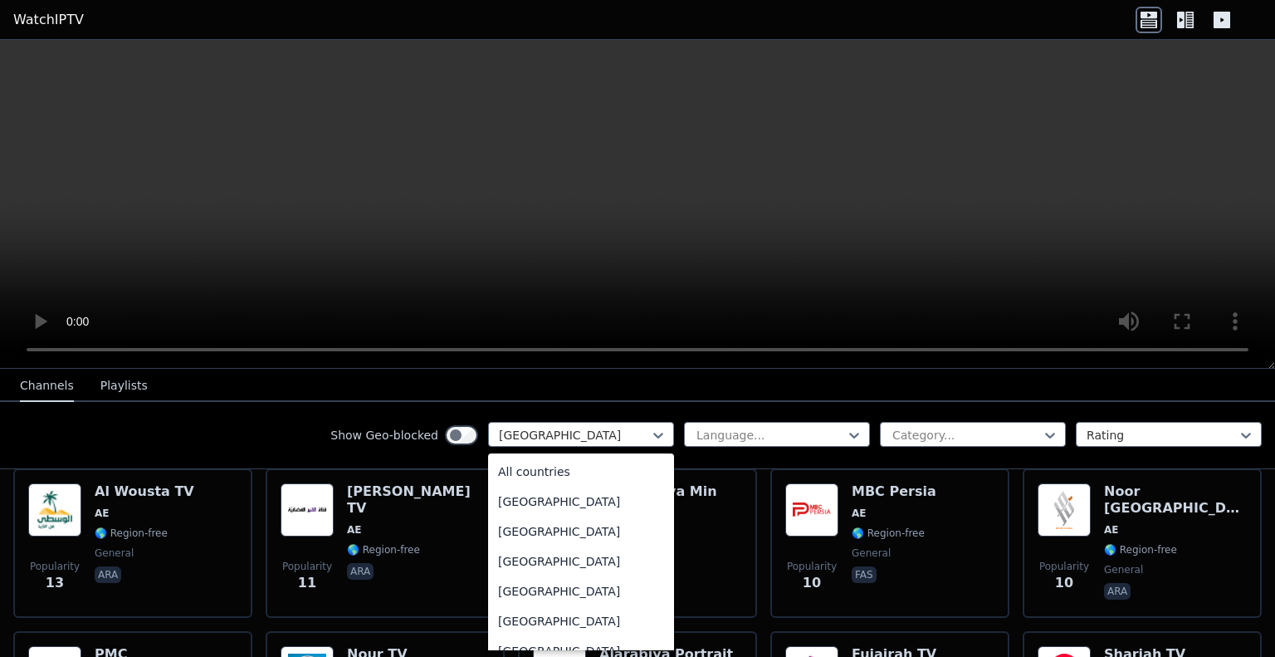
click at [579, 431] on div at bounding box center [574, 435] width 151 height 17
click at [553, 552] on div "Turkey" at bounding box center [581, 558] width 186 height 30
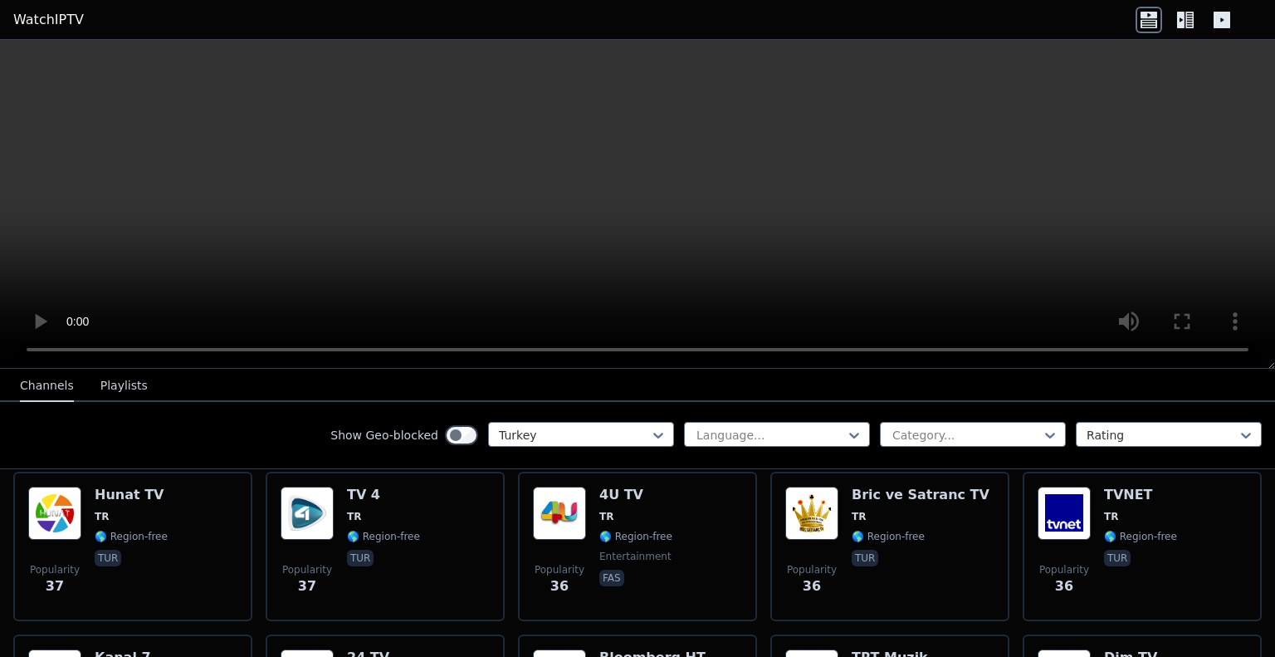
scroll to position [1910, 0]
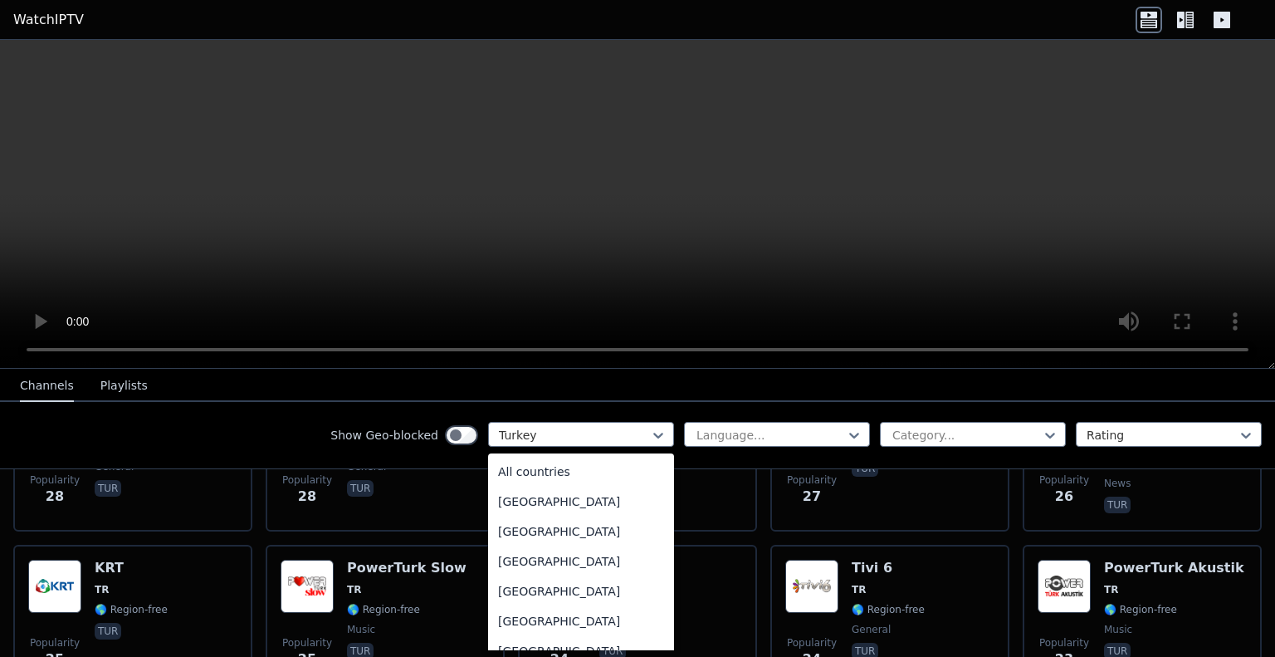
click at [585, 442] on div at bounding box center [574, 435] width 151 height 17
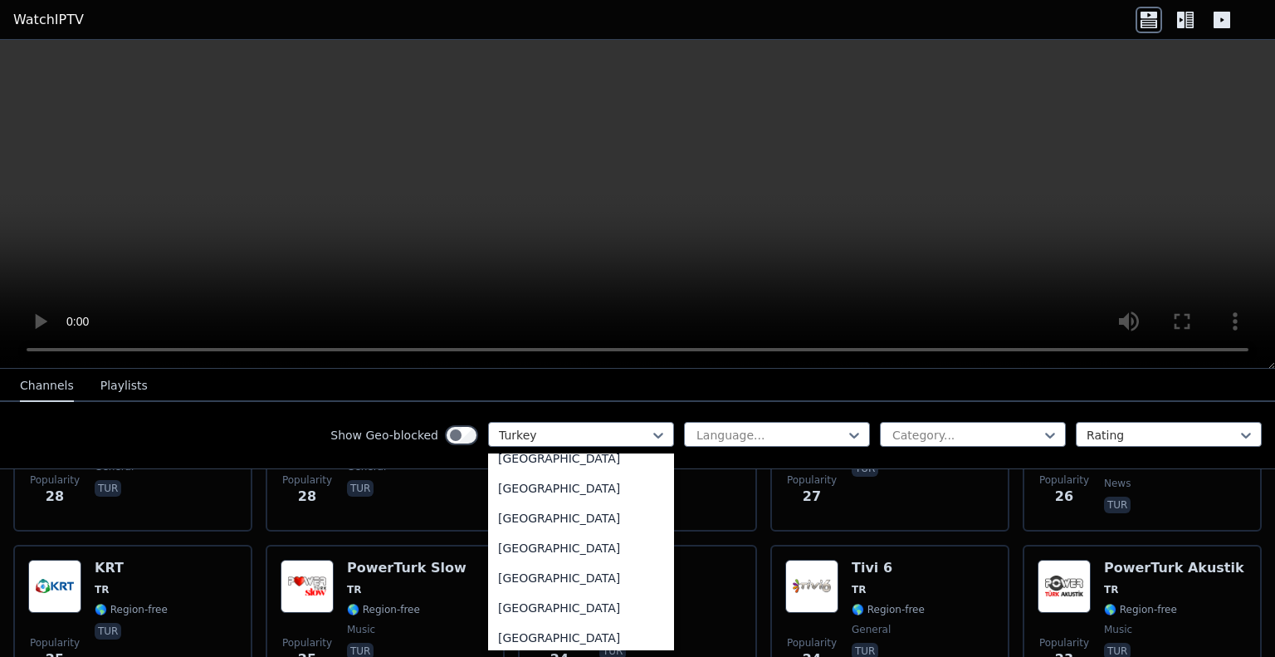
scroll to position [5983, 0]
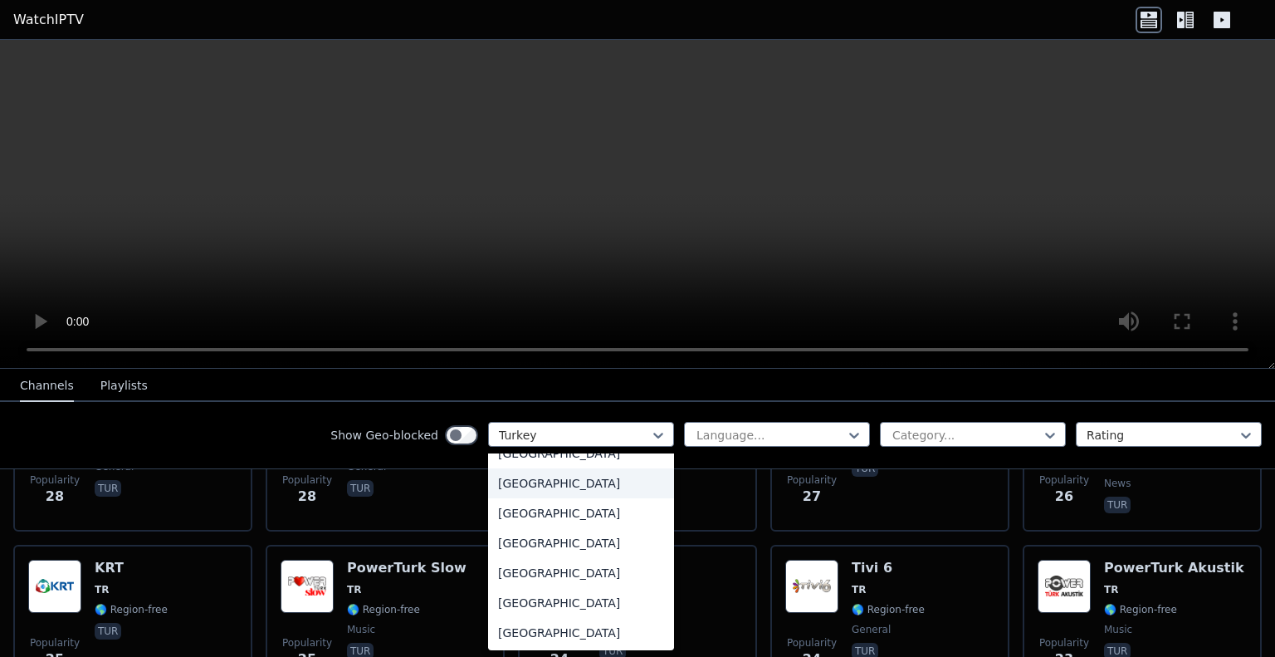
click at [538, 469] on div "[GEOGRAPHIC_DATA]" at bounding box center [581, 483] width 186 height 30
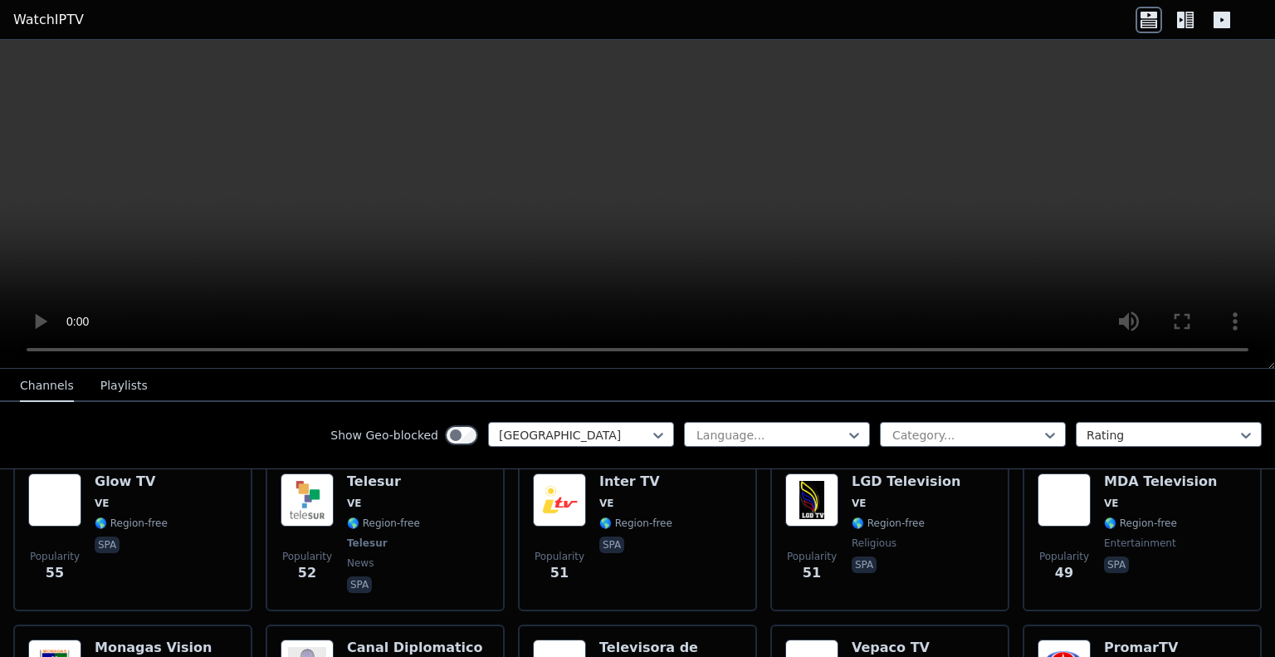
scroll to position [448, 0]
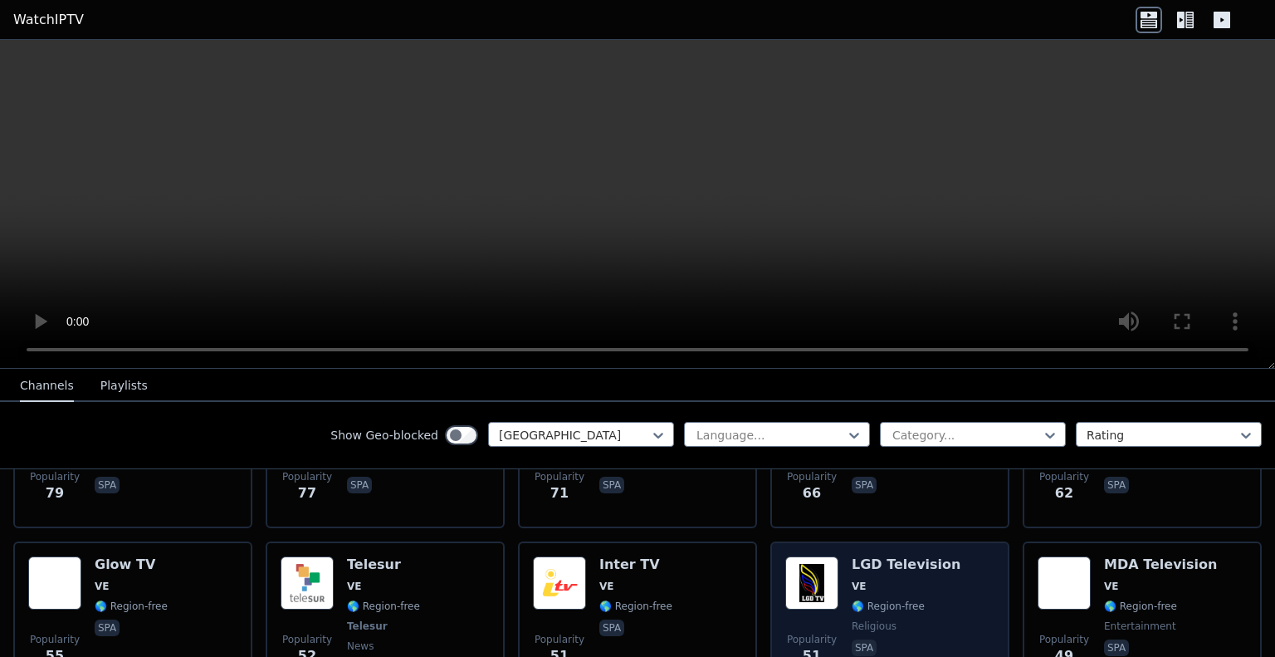
click at [863, 599] on span "🌎 Region-free" at bounding box center [888, 605] width 73 height 13
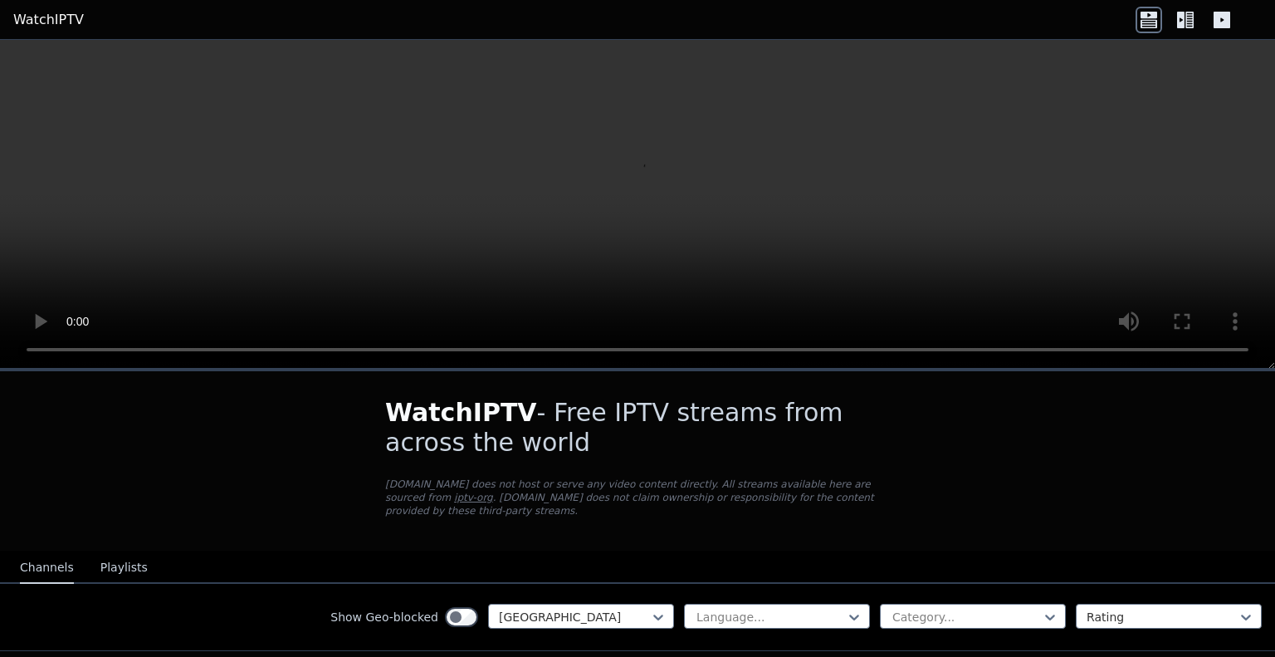
scroll to position [332, 0]
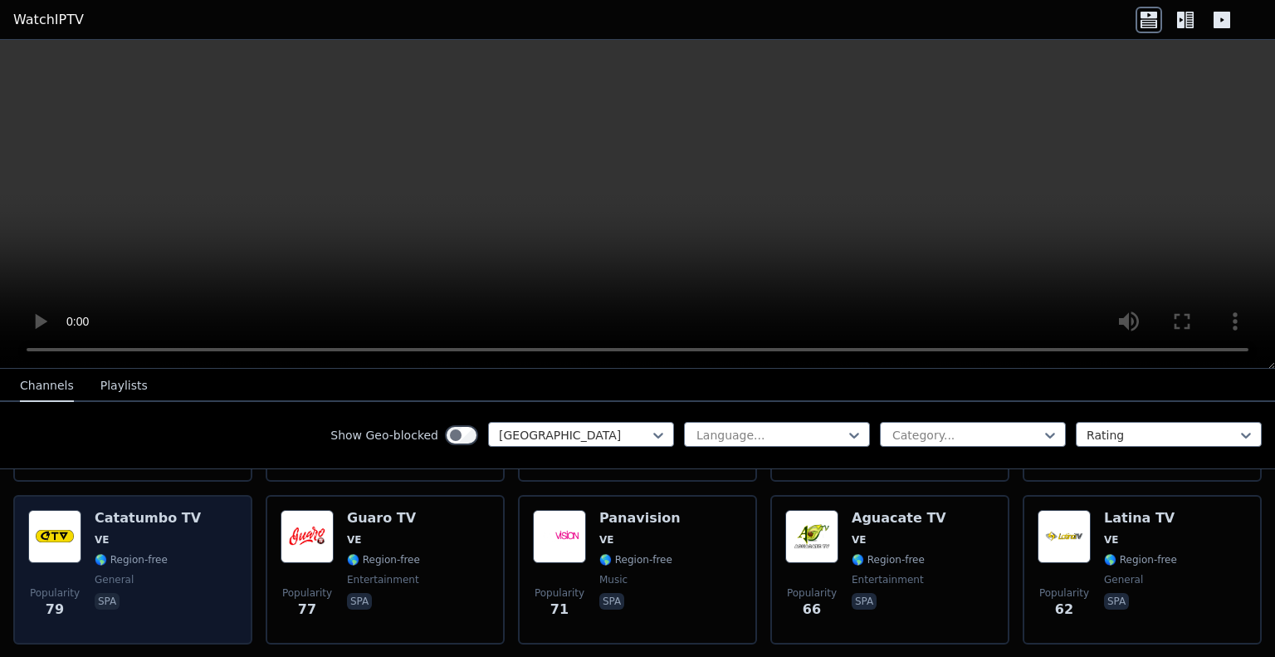
click at [193, 534] on div "Popularity 79 Catatumbo TV VE 🌎 Region-free general spa" at bounding box center [132, 570] width 209 height 120
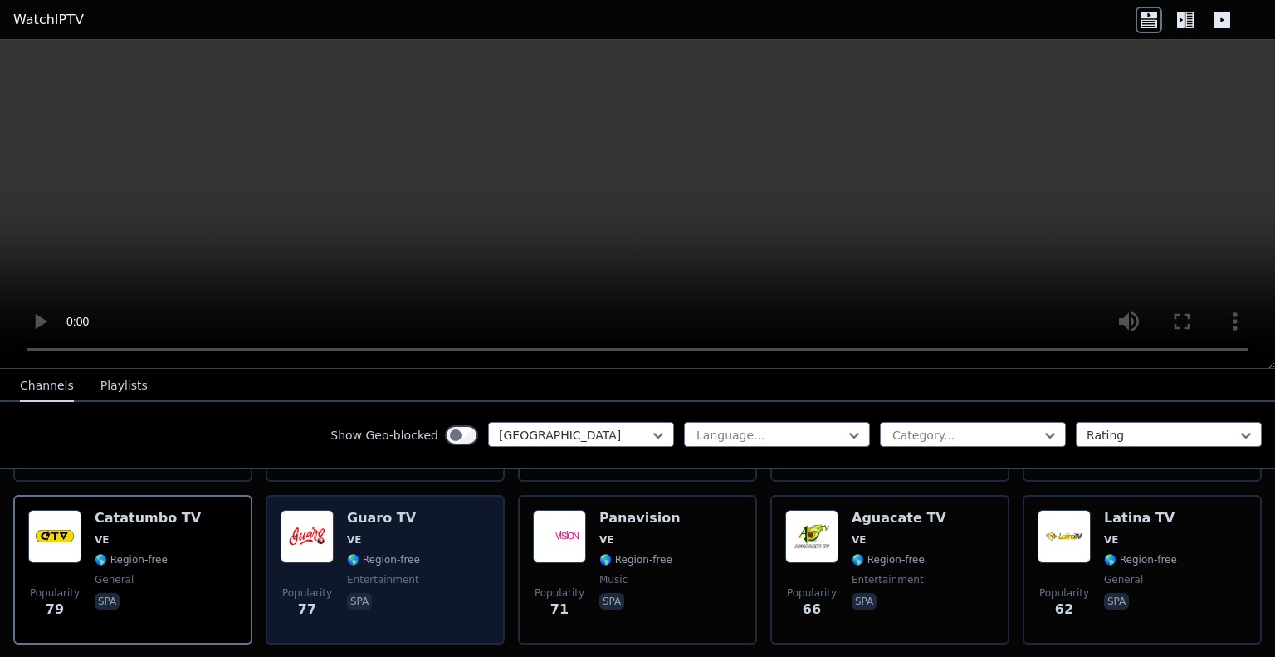
click at [467, 557] on div "Popularity 77 Guaro TV VE 🌎 Region-free entertainment spa" at bounding box center [385, 570] width 209 height 120
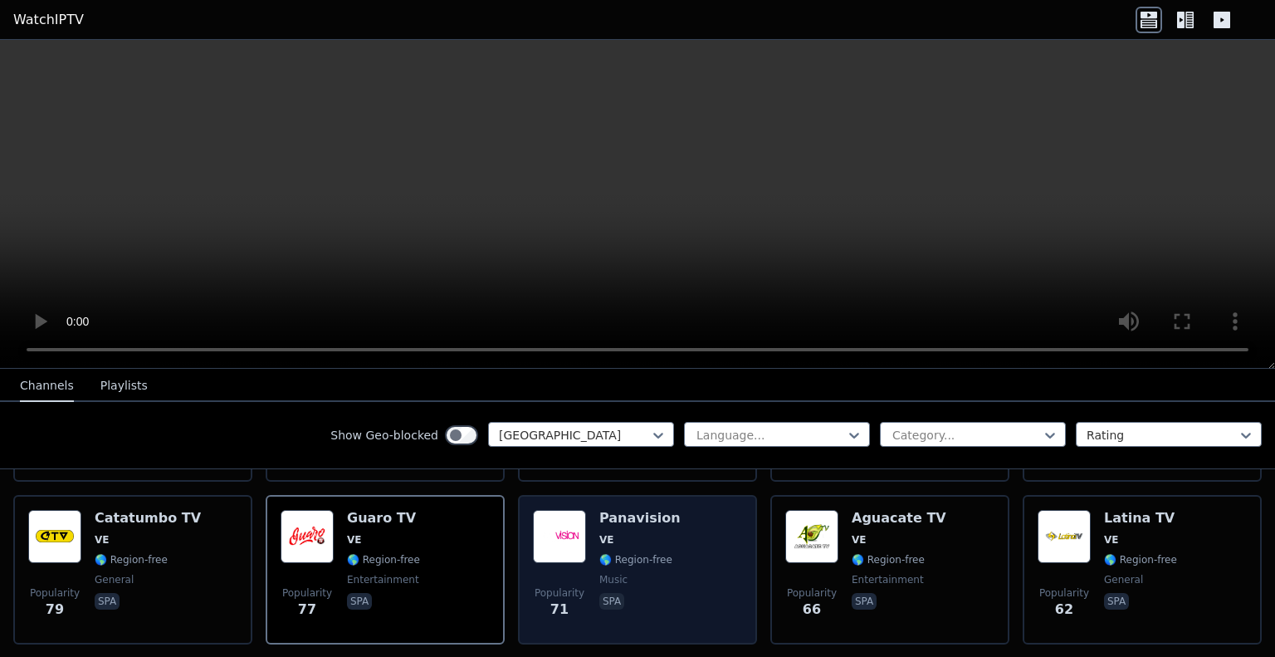
click at [626, 532] on div "Panavision VE 🌎 Region-free music spa" at bounding box center [639, 570] width 81 height 120
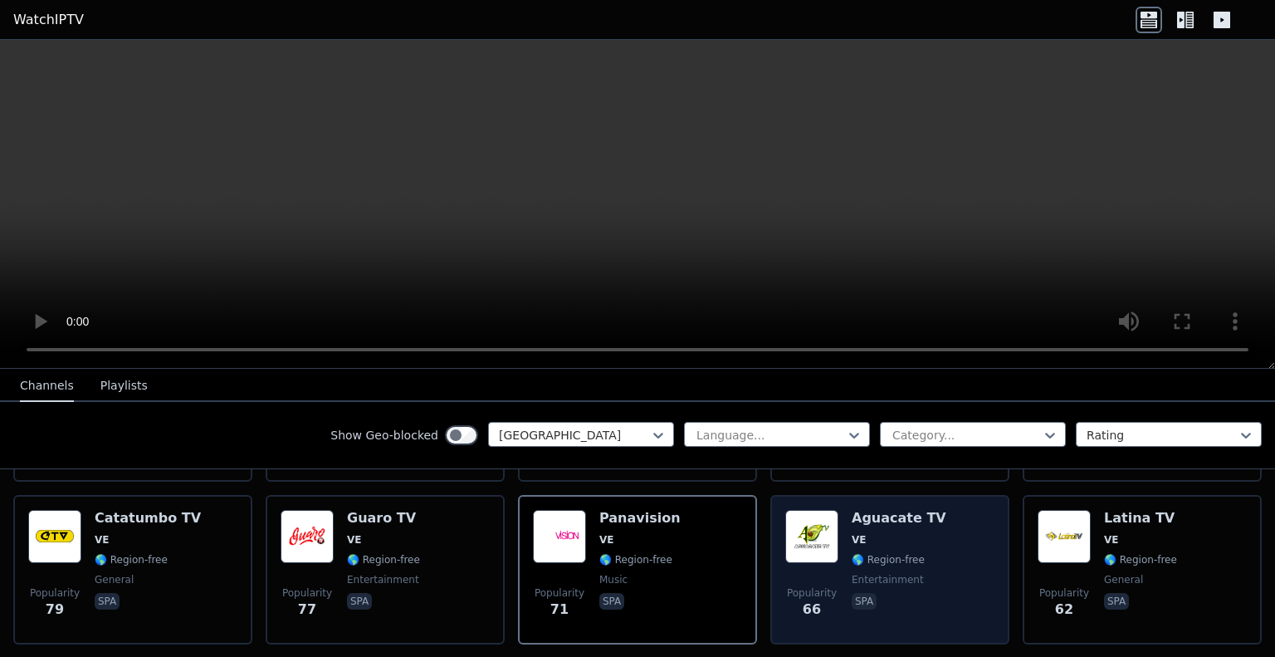
click at [924, 548] on div "Popularity 66 Aguacate TV VE 🌎 Region-free entertainment spa" at bounding box center [889, 570] width 209 height 120
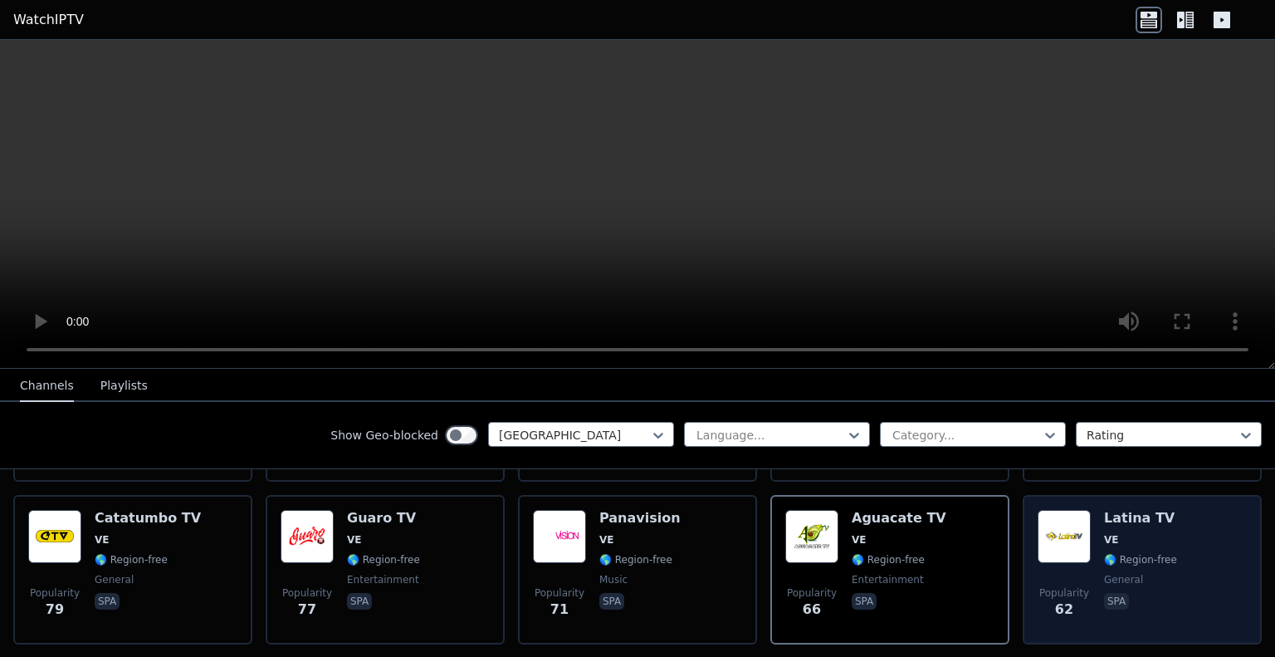
click at [1120, 553] on span "🌎 Region-free" at bounding box center [1140, 559] width 73 height 13
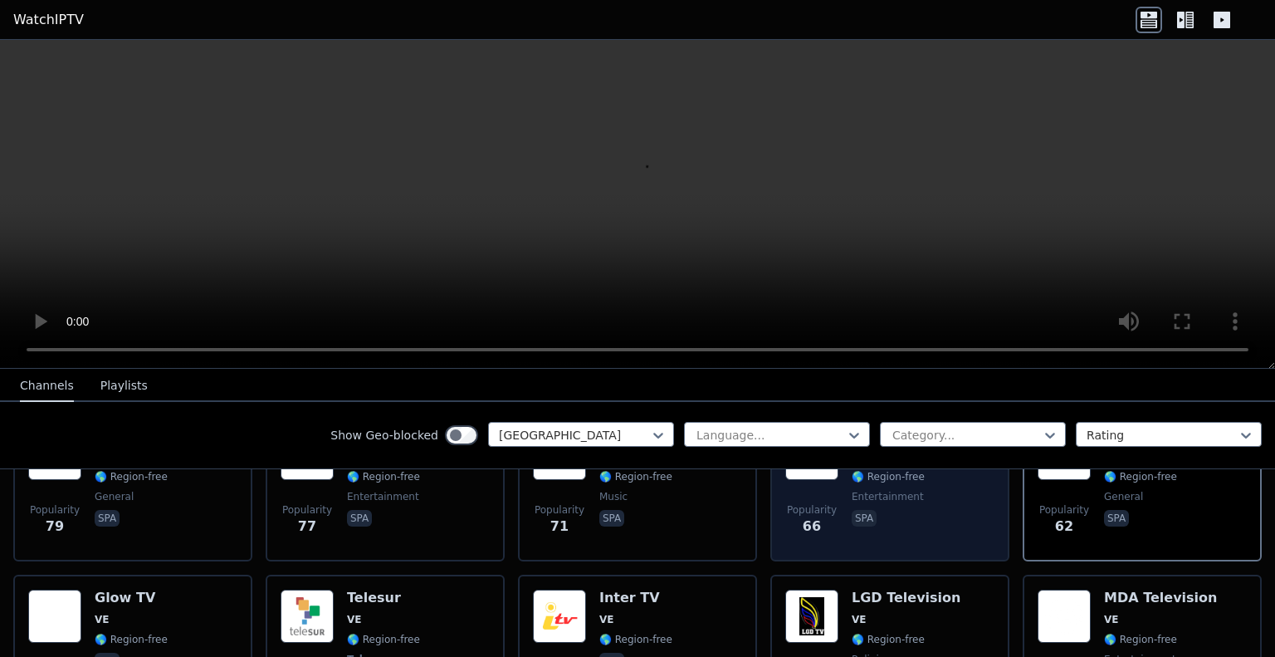
scroll to position [498, 0]
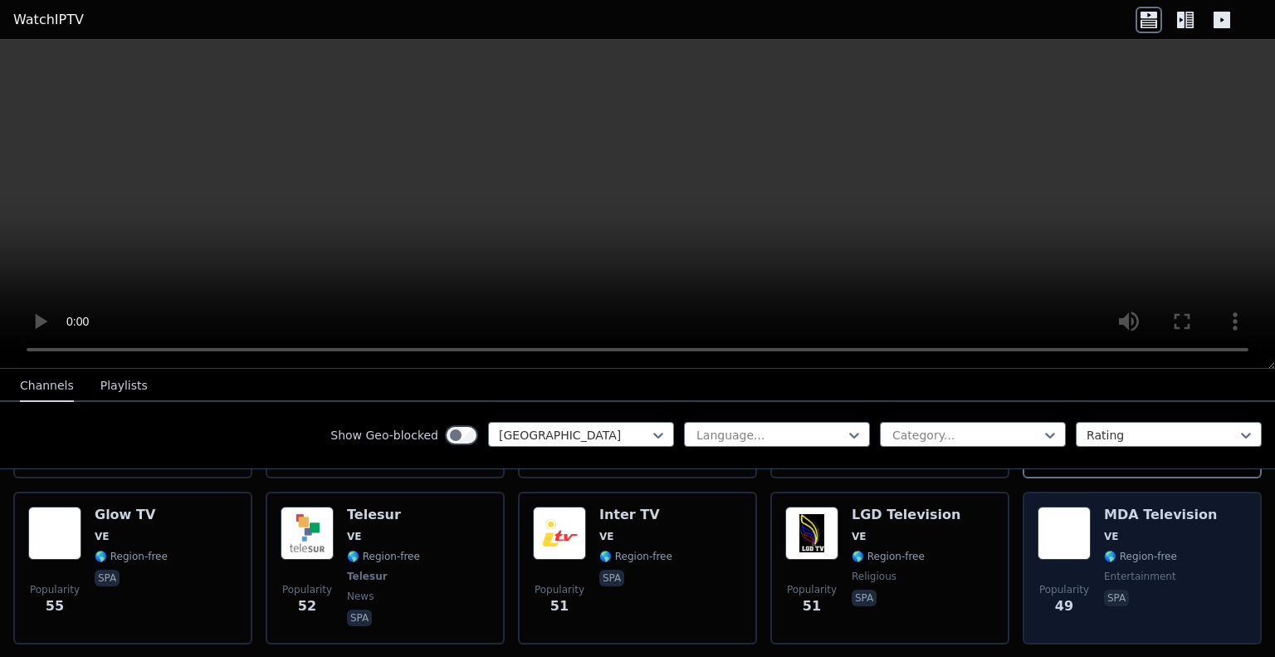
click at [1149, 550] on span "🌎 Region-free" at bounding box center [1140, 556] width 73 height 13
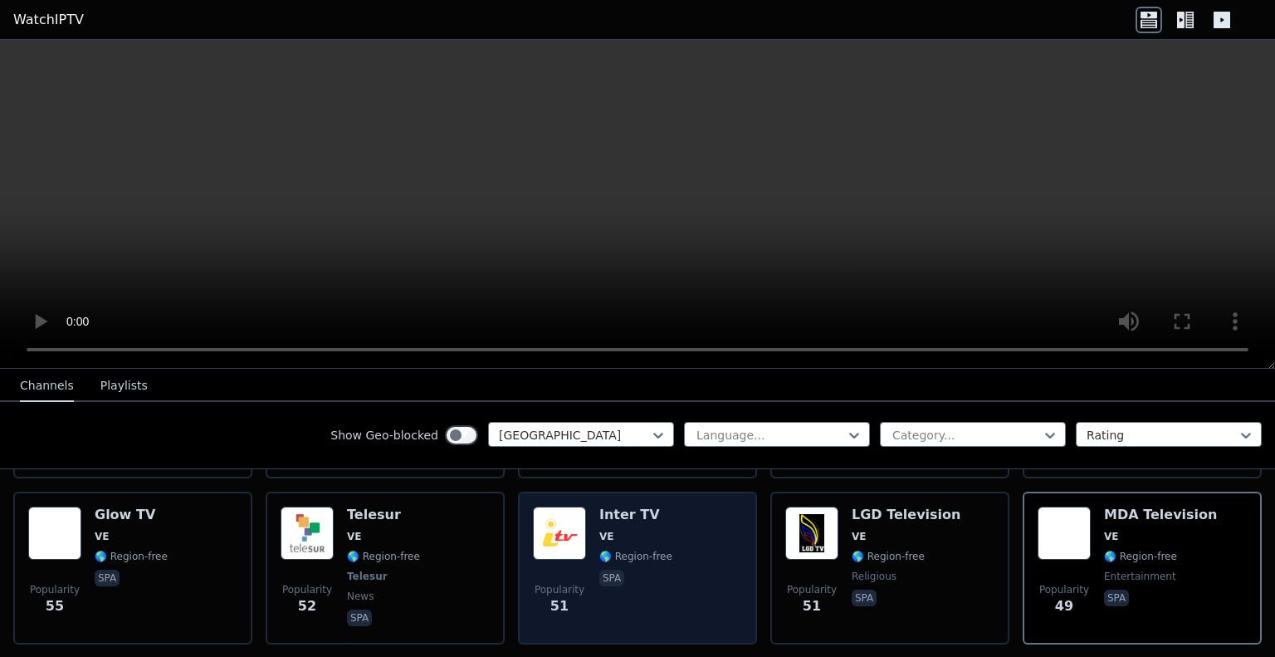
click at [638, 550] on span "🌎 Region-free" at bounding box center [635, 556] width 73 height 13
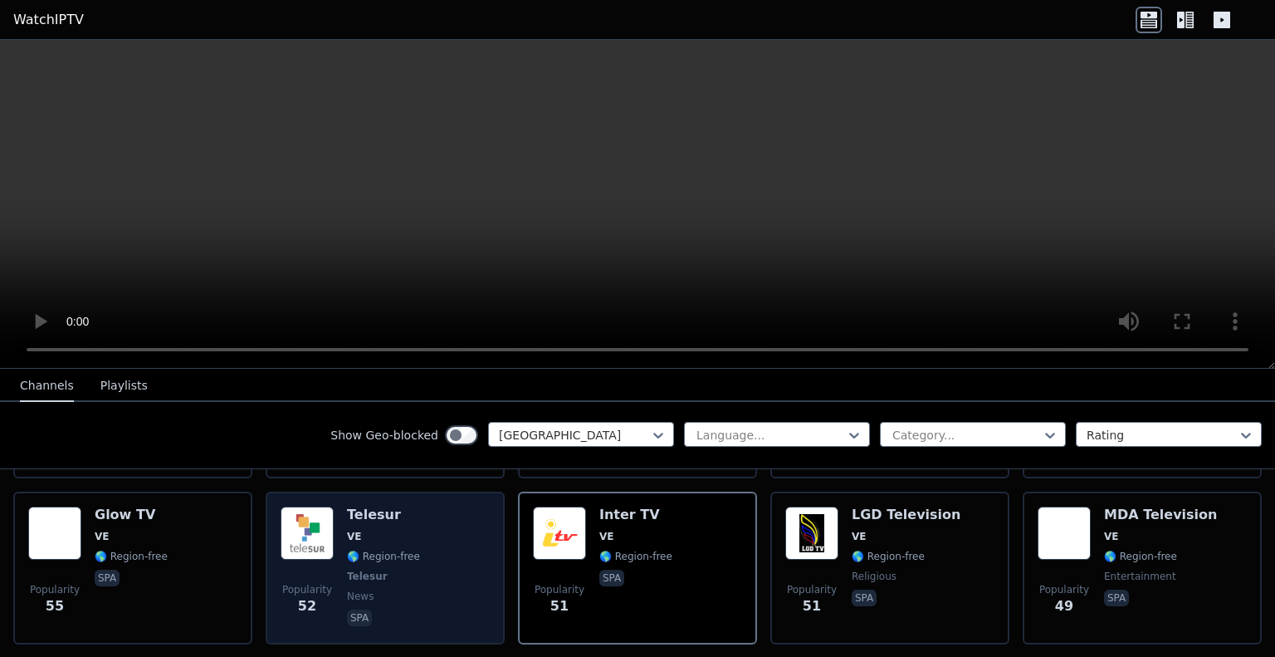
click at [402, 573] on div "Telesur VE 🌎 Region-free Telesur news spa" at bounding box center [383, 567] width 73 height 123
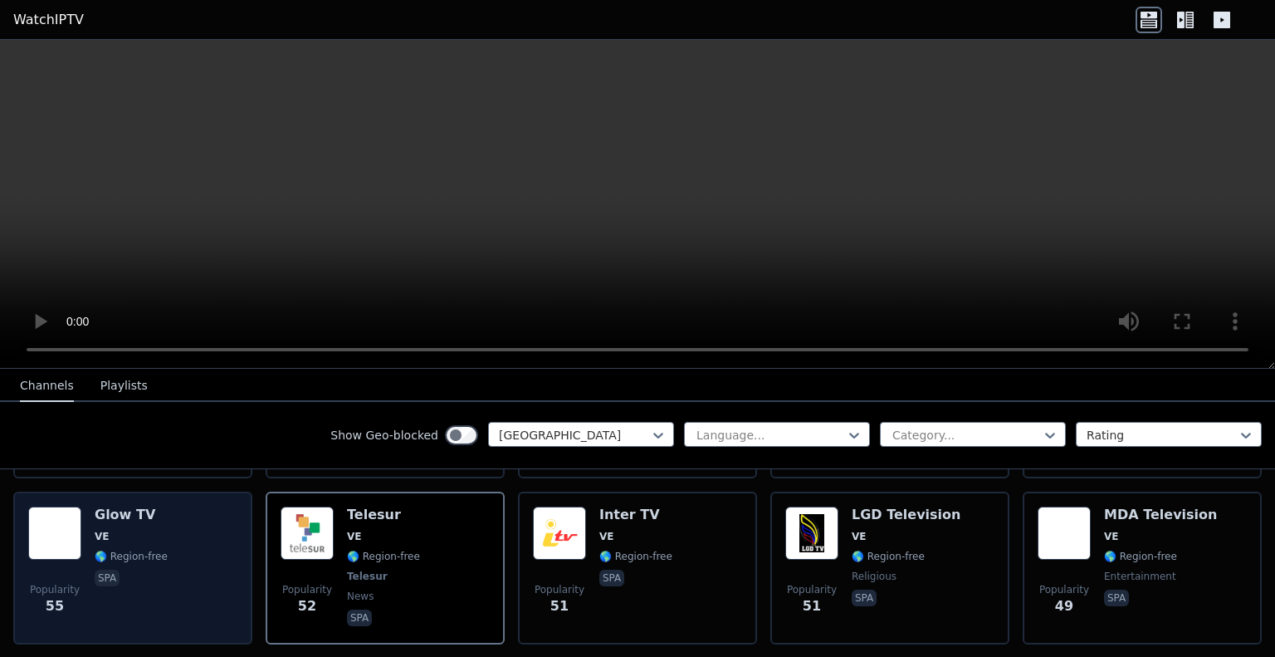
click at [163, 555] on div "Popularity 55 Glow TV VE 🌎 Region-free spa" at bounding box center [132, 567] width 209 height 123
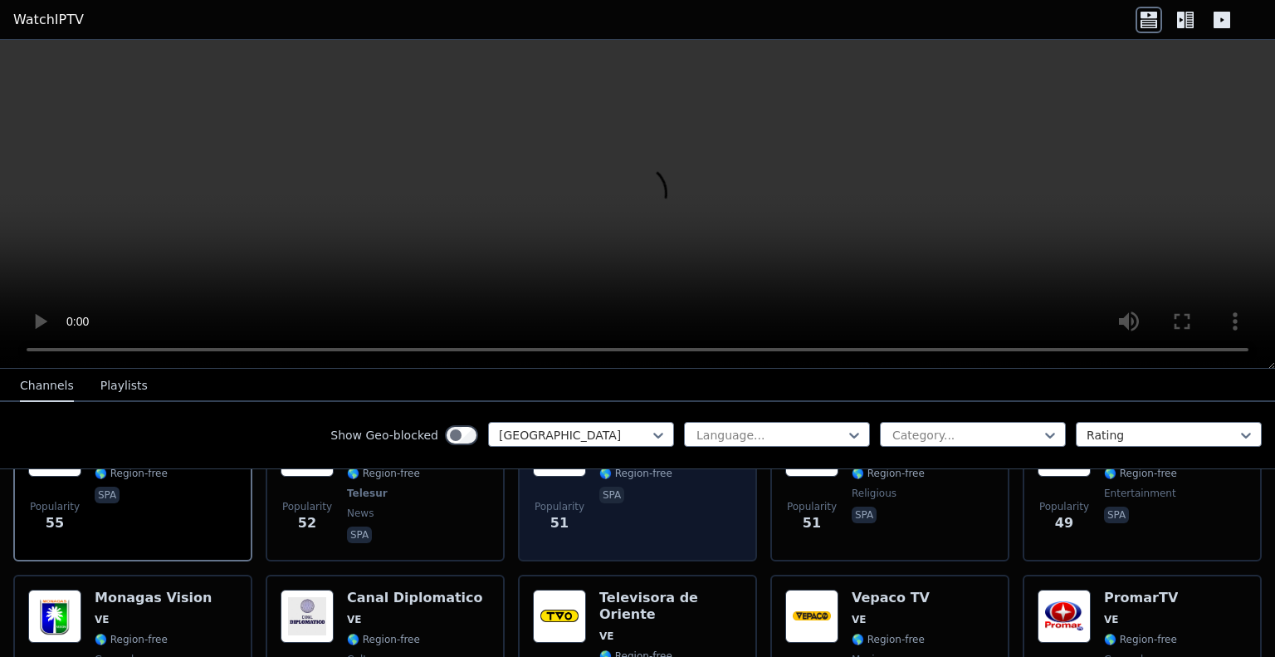
scroll to position [664, 0]
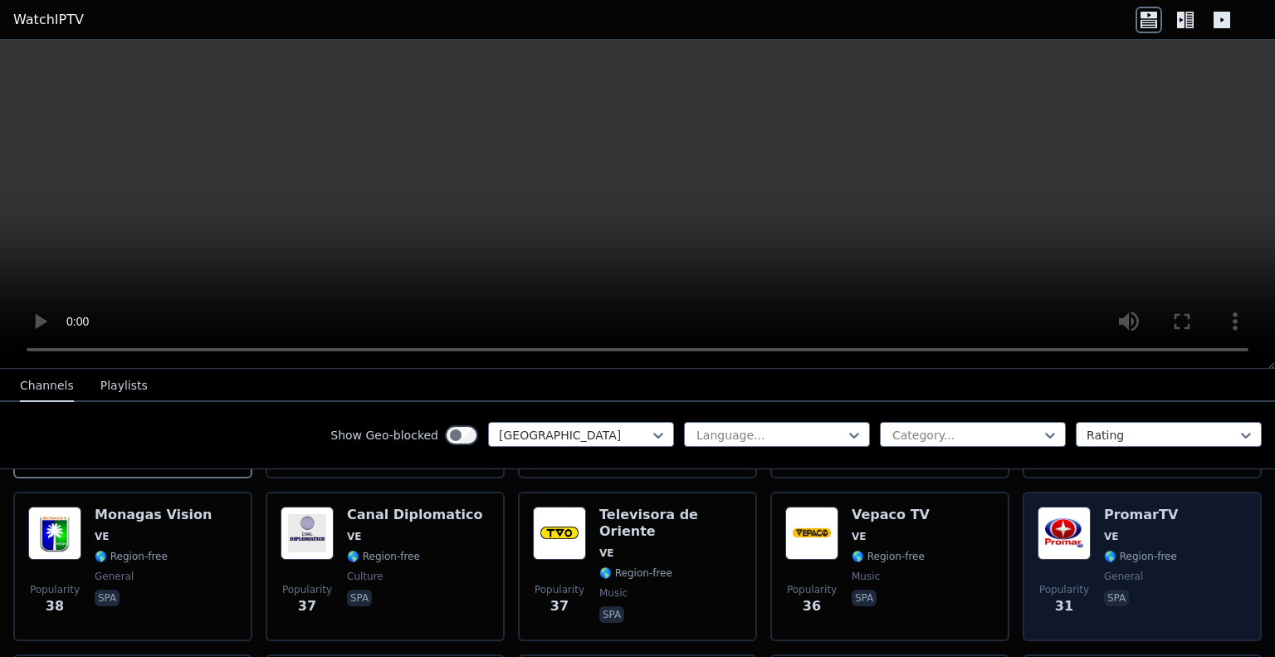
click at [1069, 550] on div "Popularity 31" at bounding box center [1064, 566] width 53 height 120
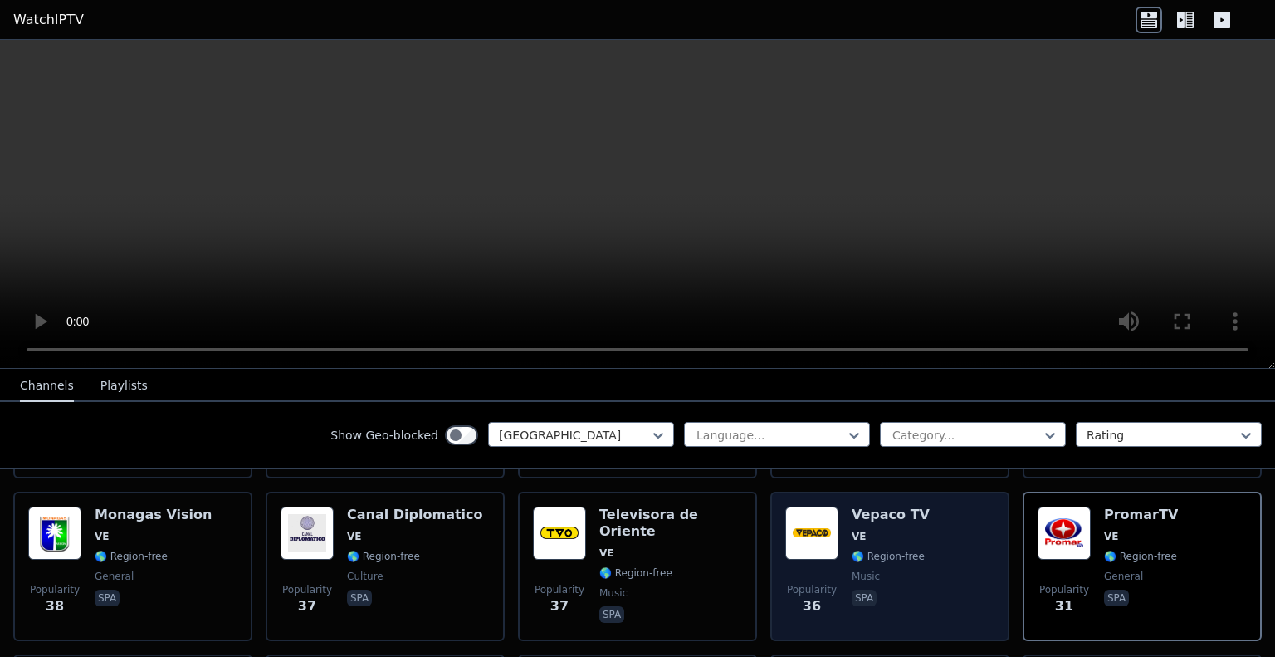
click at [878, 570] on span "music" at bounding box center [891, 576] width 78 height 13
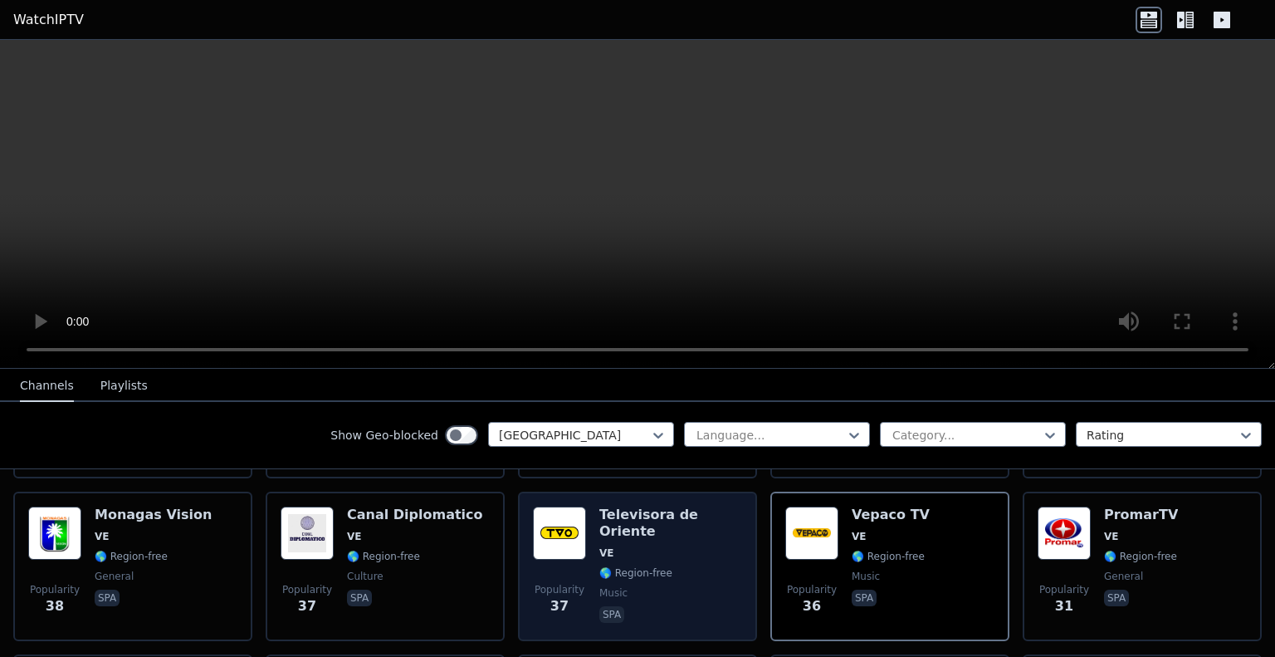
click at [648, 586] on span "music" at bounding box center [670, 592] width 143 height 13
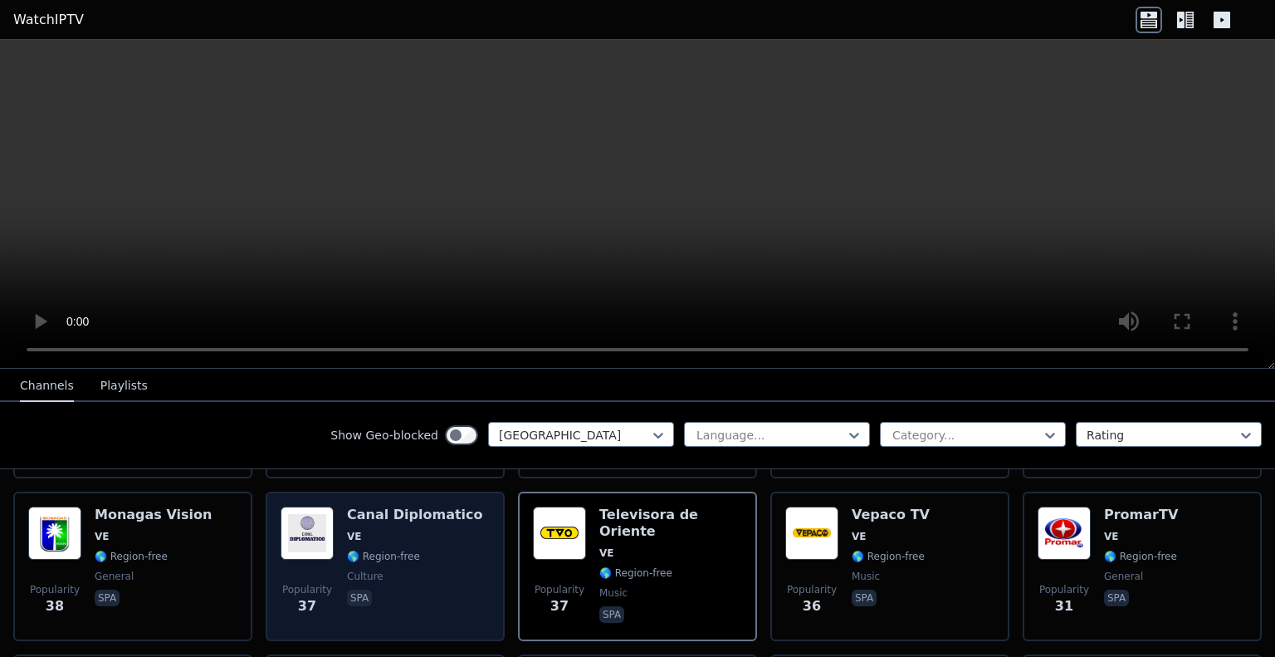
click at [413, 550] on div "Canal Diplomatico VE 🌎 Region-free culture spa" at bounding box center [415, 566] width 136 height 120
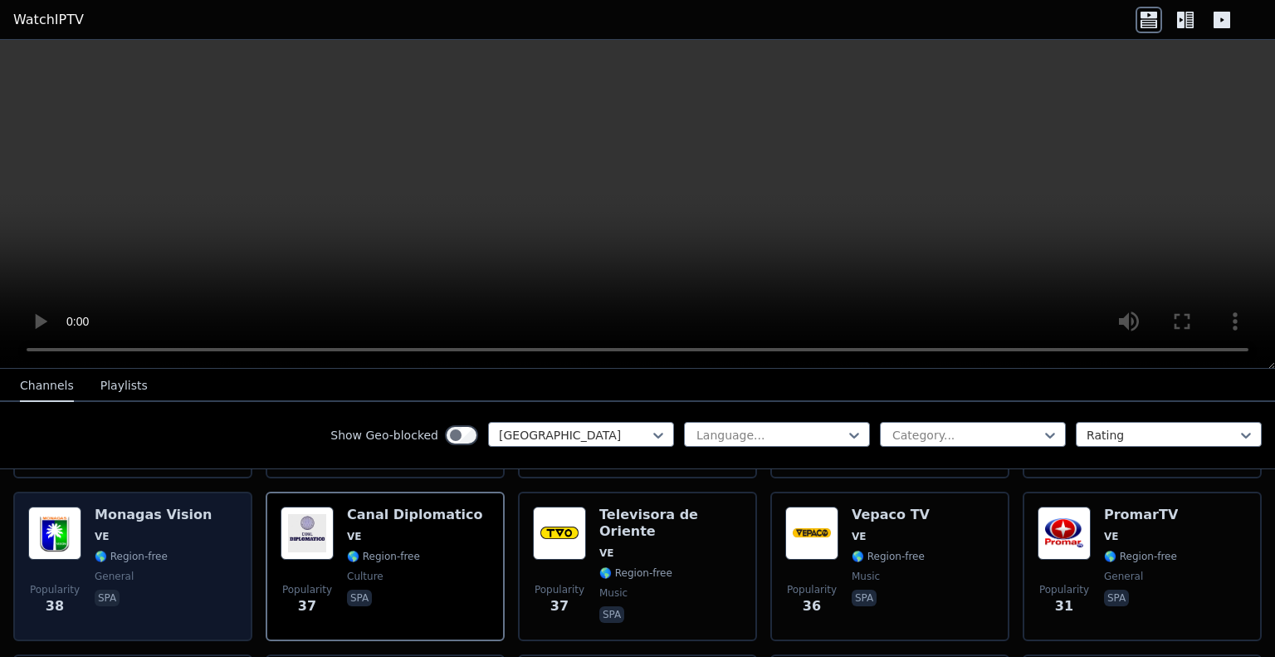
click at [165, 570] on span "general" at bounding box center [153, 576] width 117 height 13
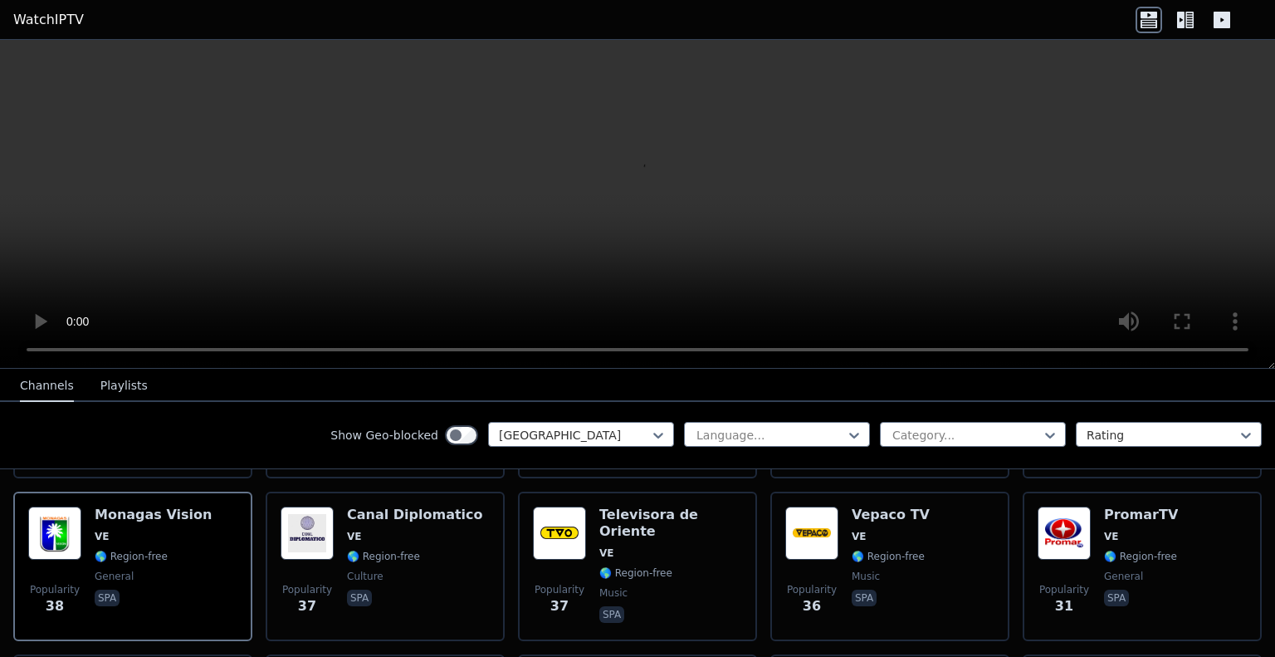
scroll to position [830, 0]
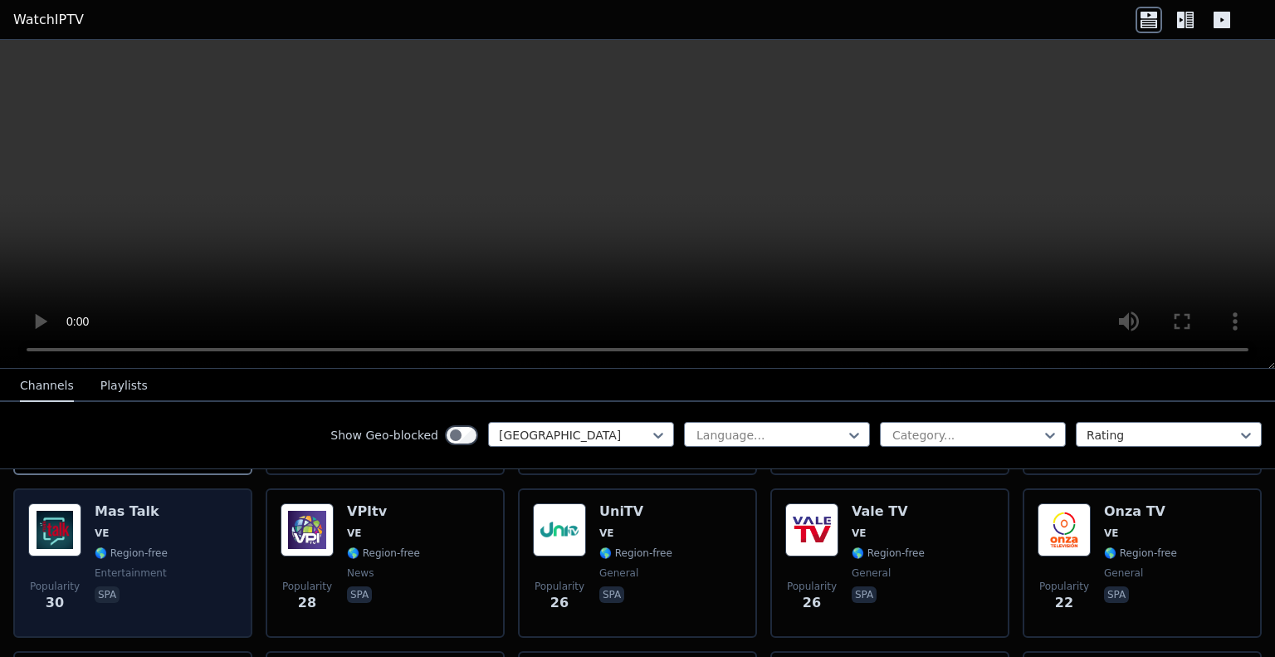
click at [194, 541] on div "Popularity 30 Mas Talk VE 🌎 Region-free entertainment spa" at bounding box center [132, 563] width 209 height 120
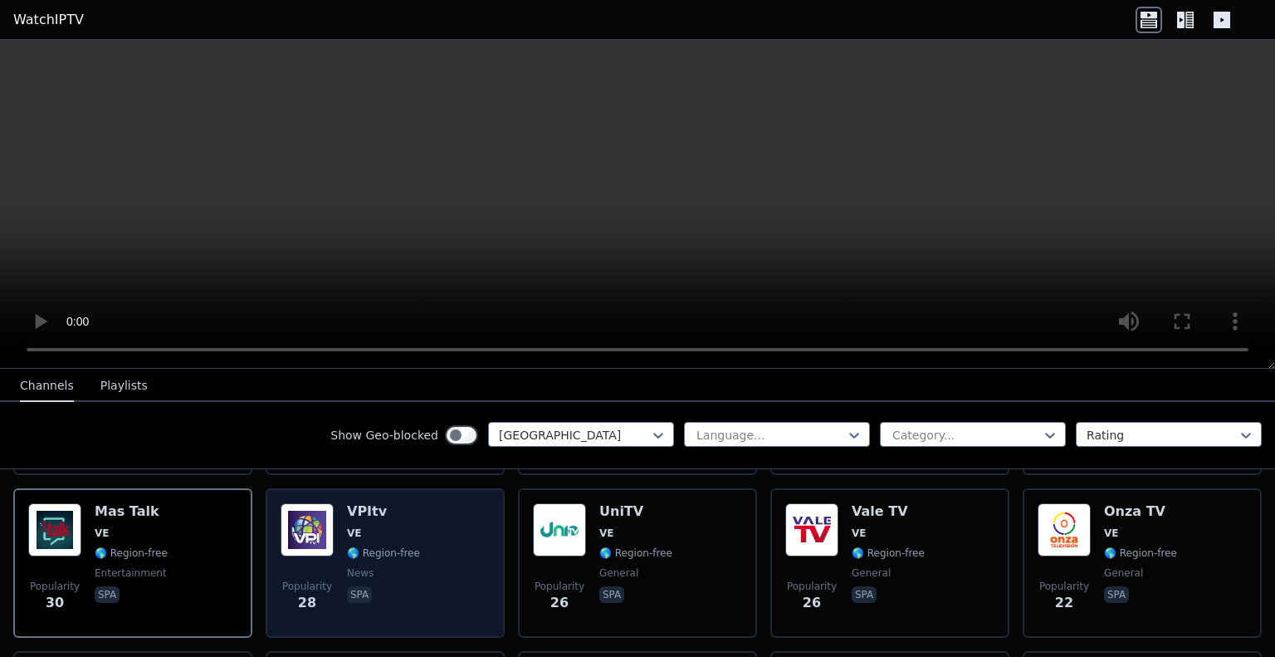
click at [414, 547] on div "Popularity 28 VPItv VE 🌎 Region-free news spa" at bounding box center [385, 563] width 209 height 120
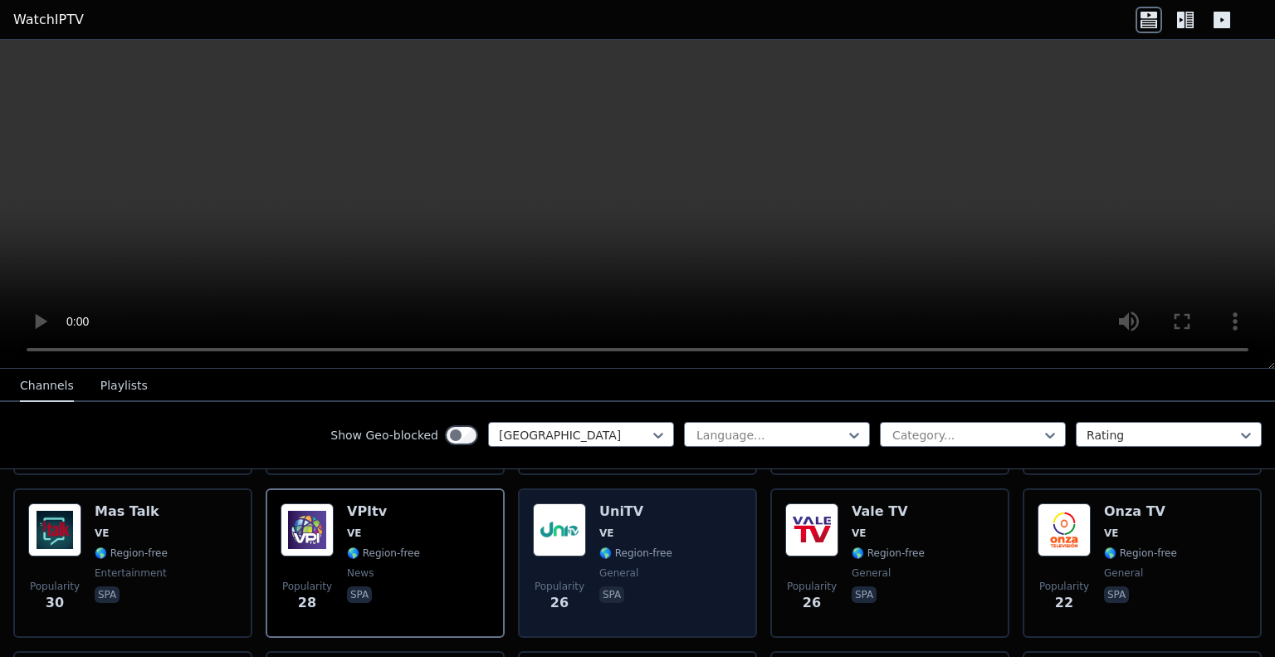
click at [673, 546] on div "Popularity 26 UniTV VE 🌎 Region-free general spa" at bounding box center [637, 563] width 209 height 120
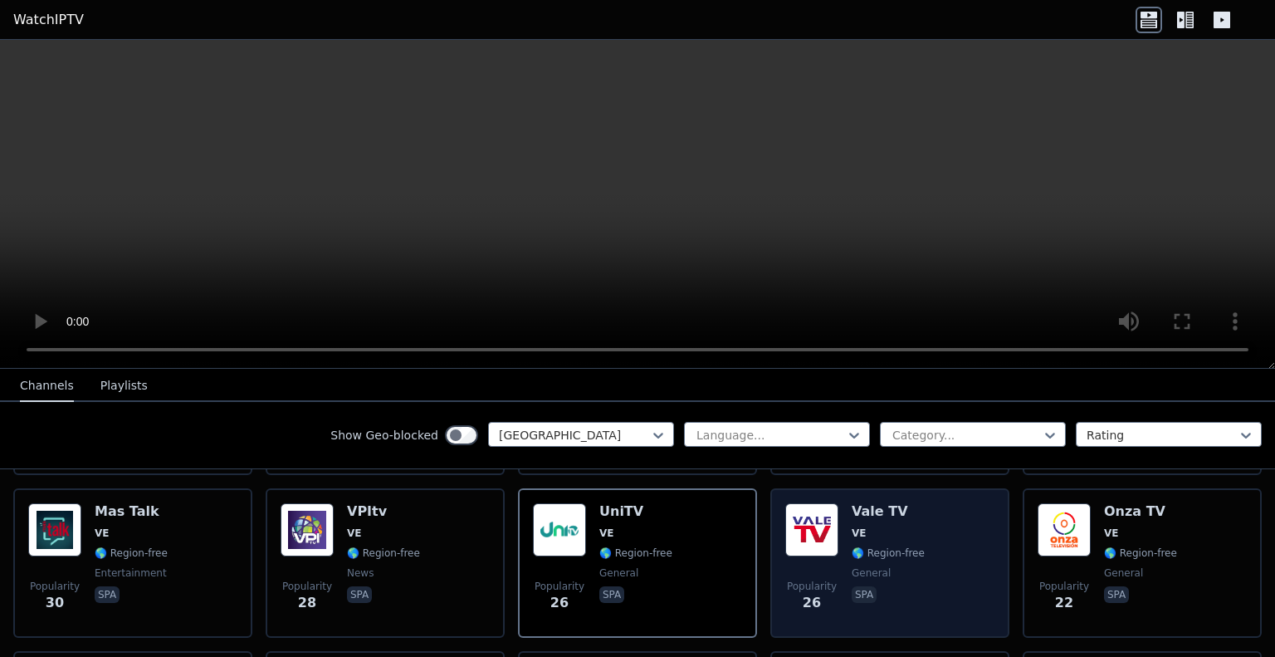
click at [947, 560] on div "Popularity 26 Vale TV VE 🌎 Region-free general spa" at bounding box center [889, 563] width 209 height 120
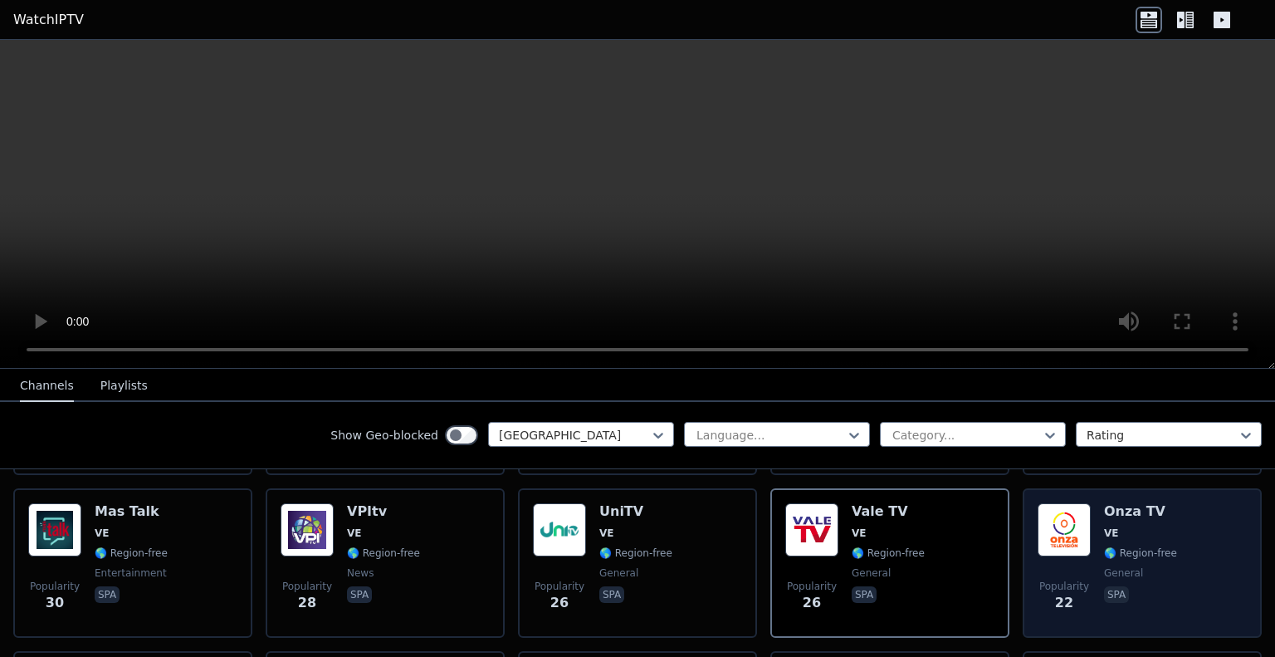
click at [1168, 546] on div "Popularity 22 Onza TV VE 🌎 Region-free general spa" at bounding box center [1142, 563] width 209 height 120
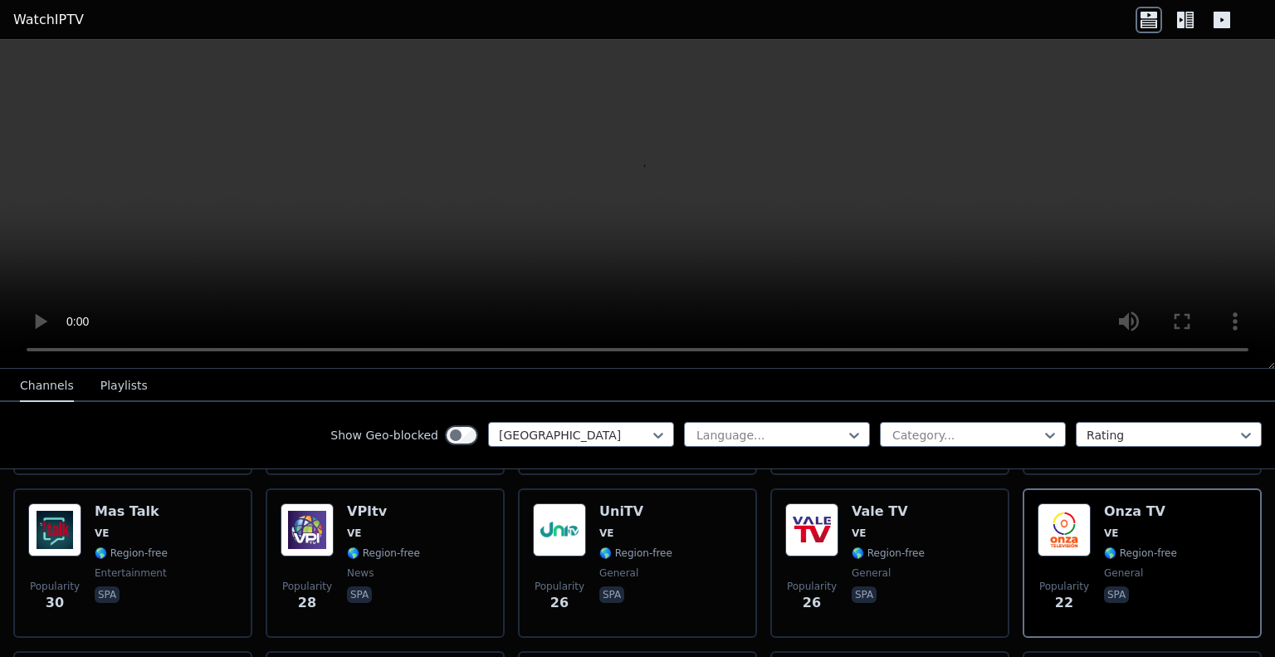
scroll to position [996, 0]
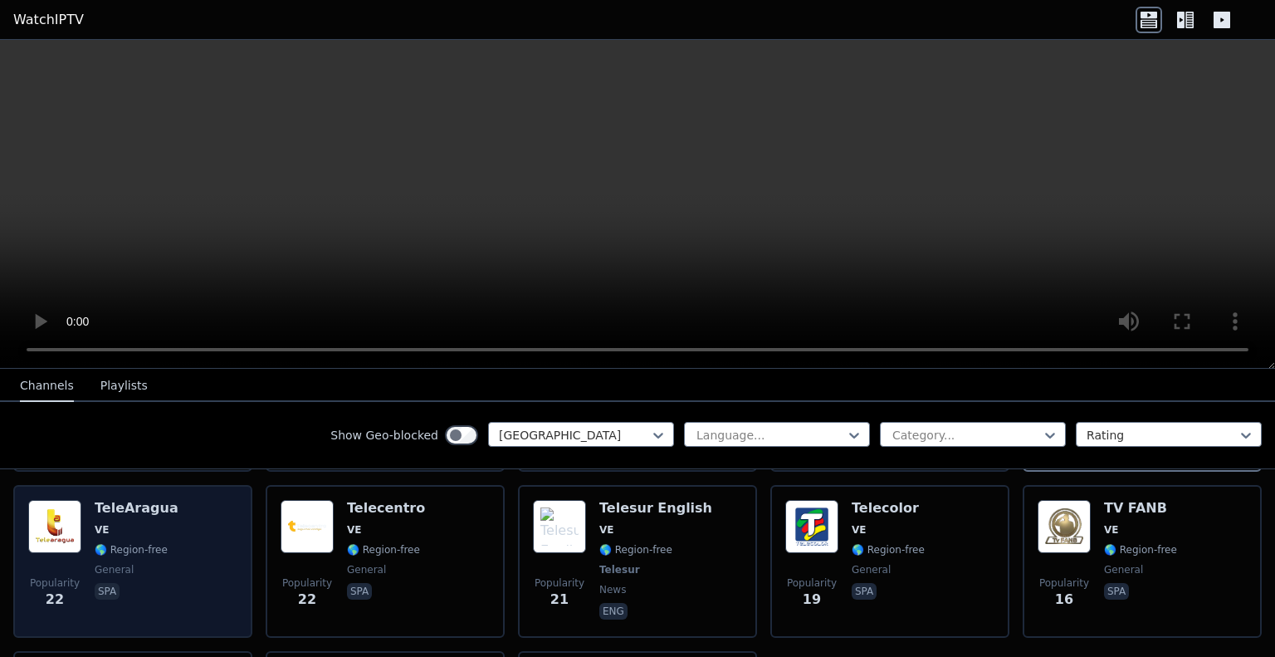
click at [174, 531] on div "Popularity 22 TeleAragua VE 🌎 Region-free general spa" at bounding box center [132, 561] width 209 height 123
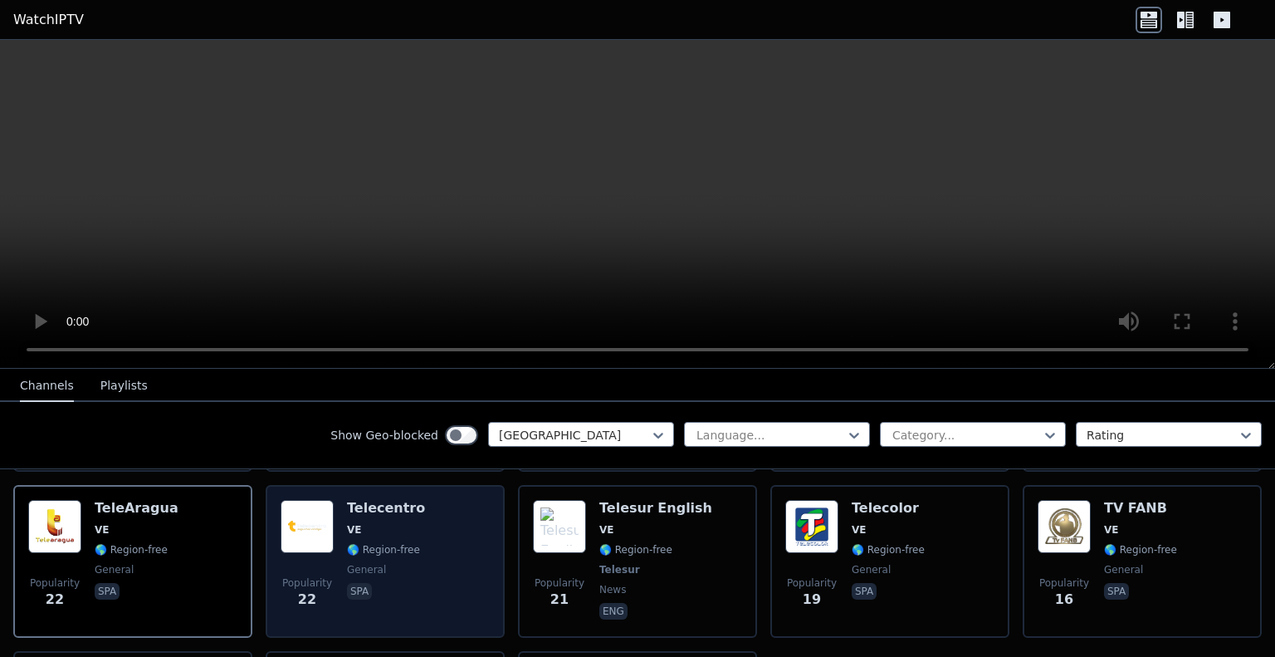
click at [459, 533] on div "Popularity 22 Telecentro VE 🌎 Region-free general spa" at bounding box center [385, 561] width 209 height 123
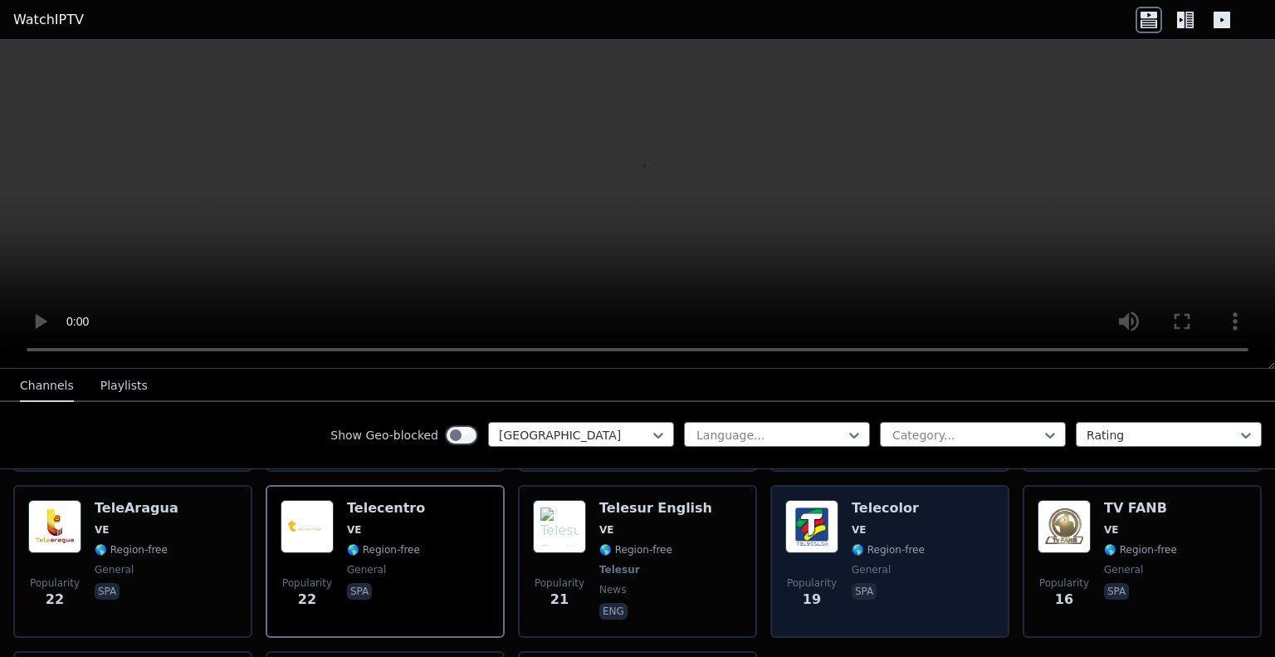
click at [868, 545] on div "Telecolor VE 🌎 Region-free general spa" at bounding box center [888, 561] width 73 height 123
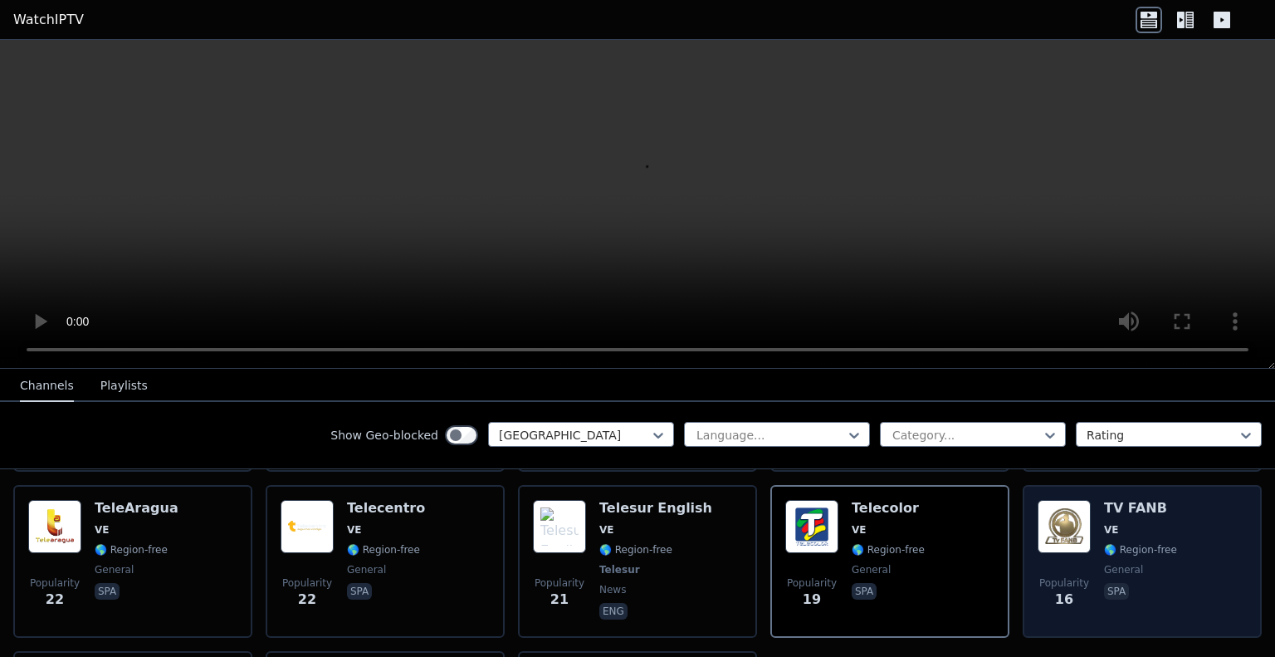
click at [1138, 563] on span "general" at bounding box center [1140, 569] width 73 height 13
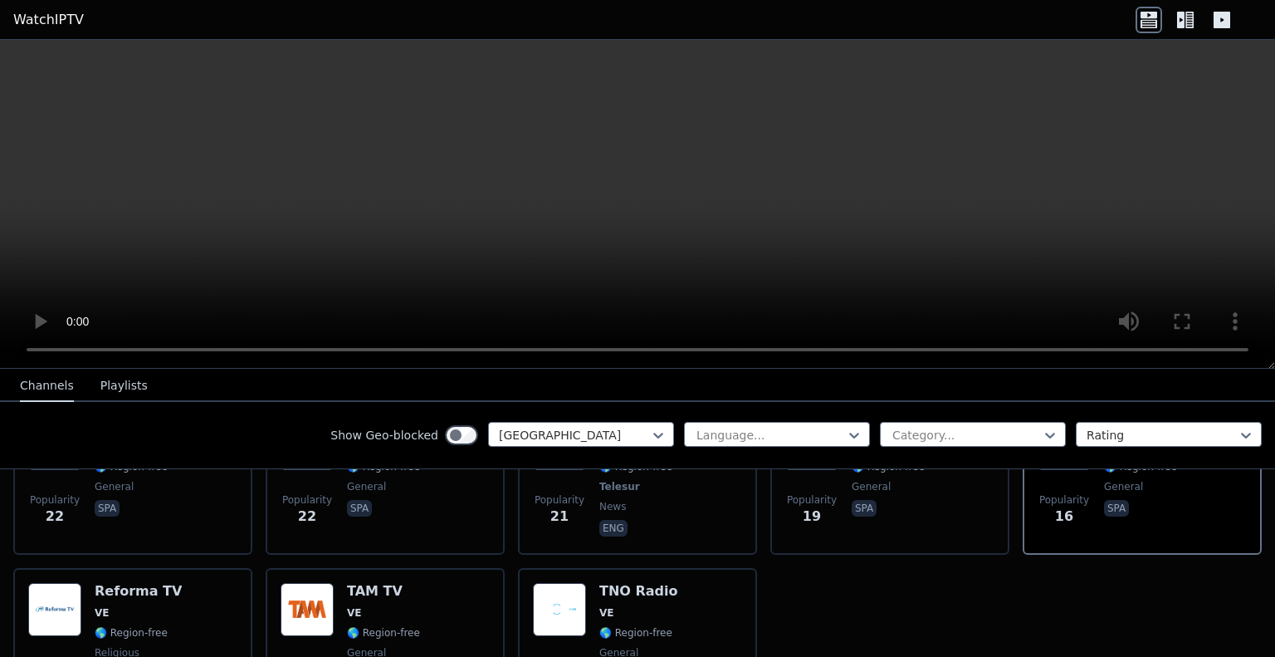
scroll to position [1196, 0]
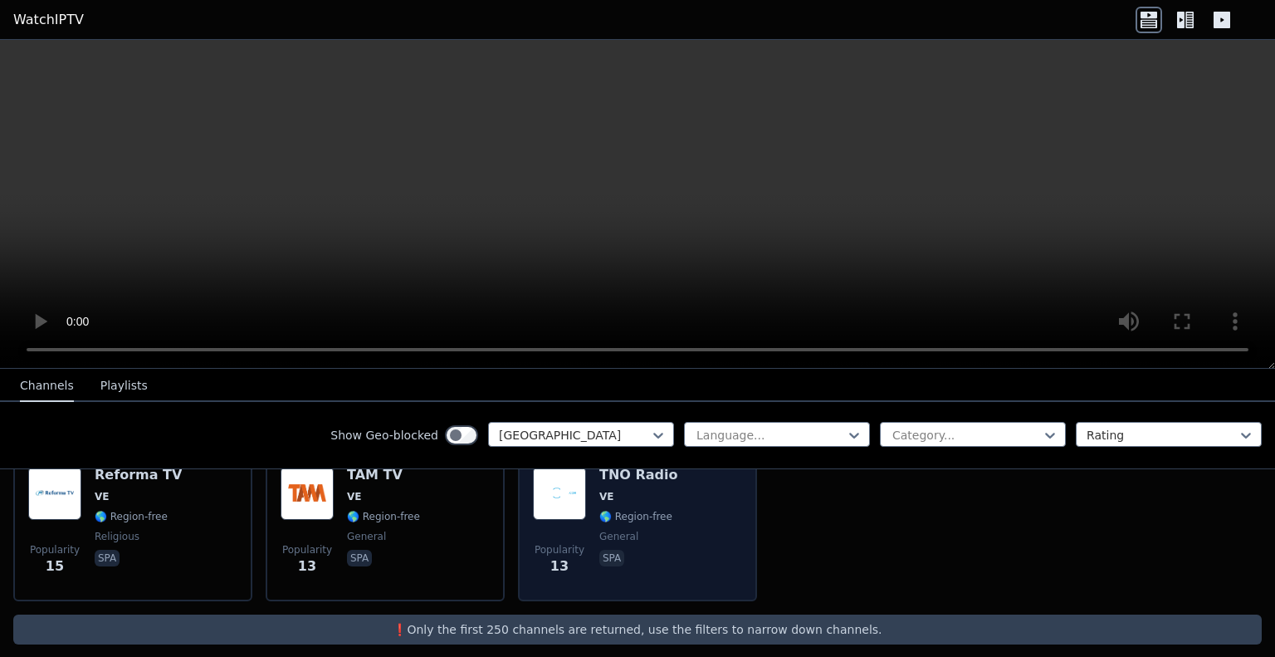
click at [677, 526] on div "Popularity 13 TNO Radio VE 🌎 Region-free general spa" at bounding box center [637, 527] width 209 height 120
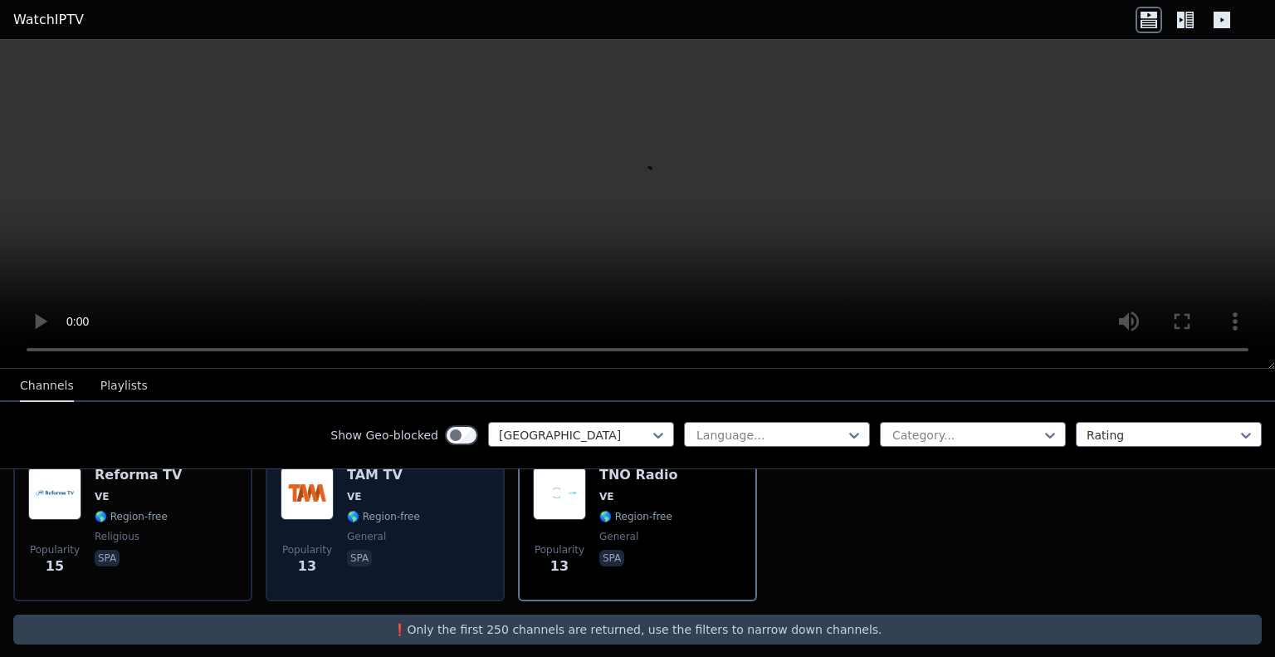
click at [404, 530] on span "general" at bounding box center [383, 536] width 73 height 13
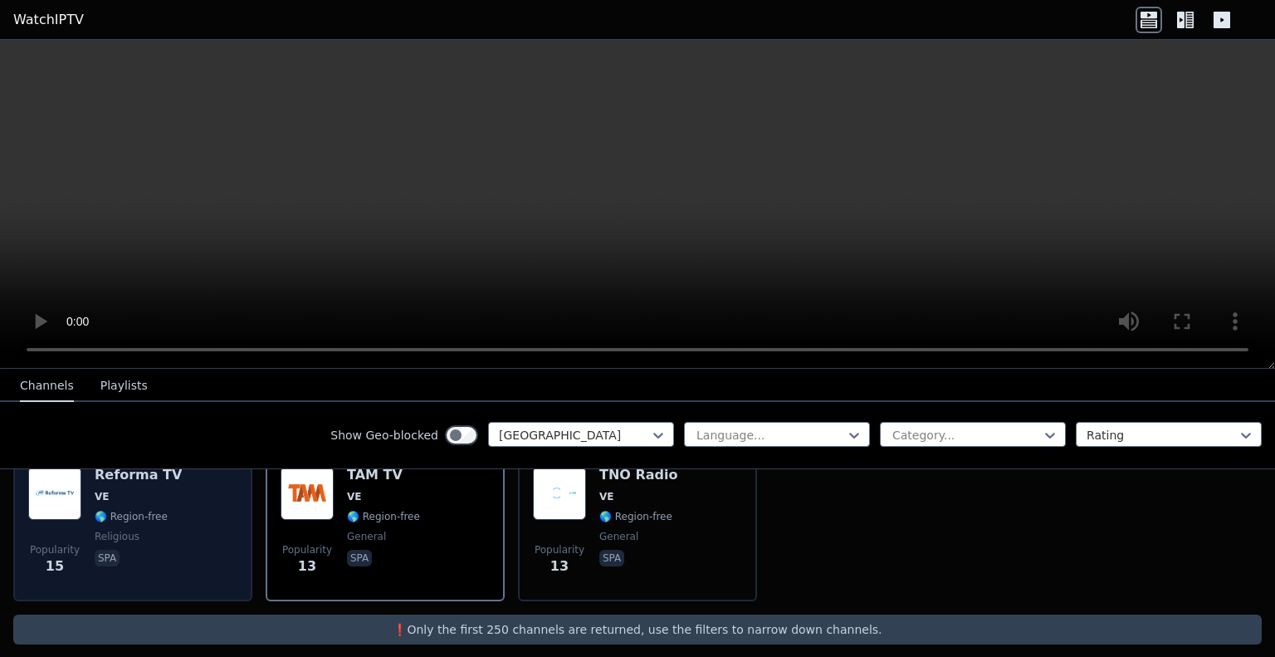
click at [176, 547] on div "Popularity 15 Reforma TV VE 🌎 Region-free religious spa" at bounding box center [132, 527] width 209 height 120
